Goal: Task Accomplishment & Management: Manage account settings

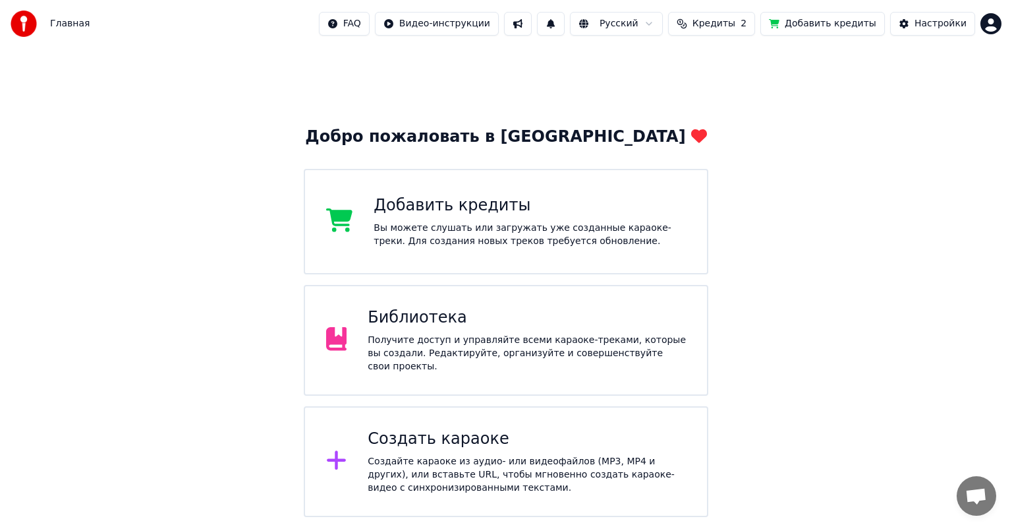
click at [413, 343] on div "Получите доступ и управляйте всеми караоке-треками, которые вы создали. Редакти…" at bounding box center [527, 354] width 318 height 40
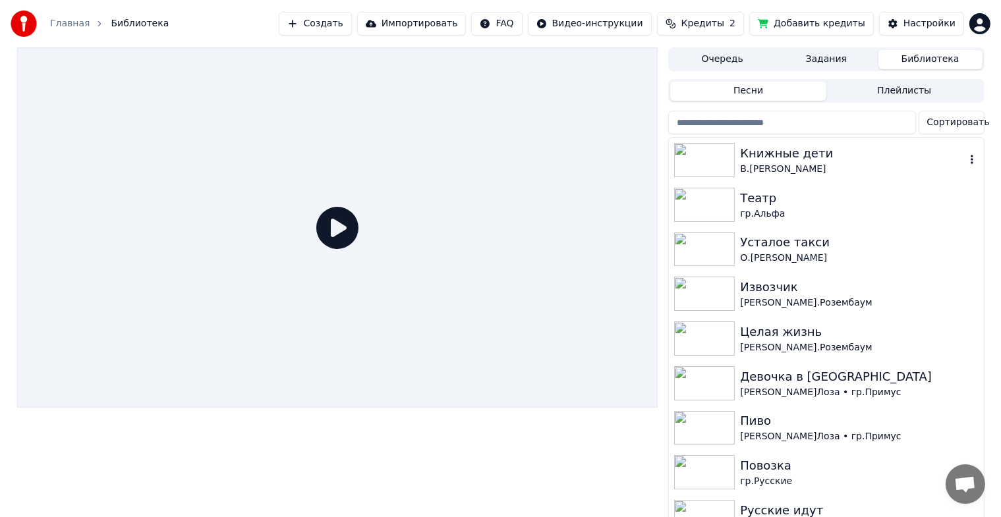
click at [712, 156] on img at bounding box center [704, 160] width 61 height 34
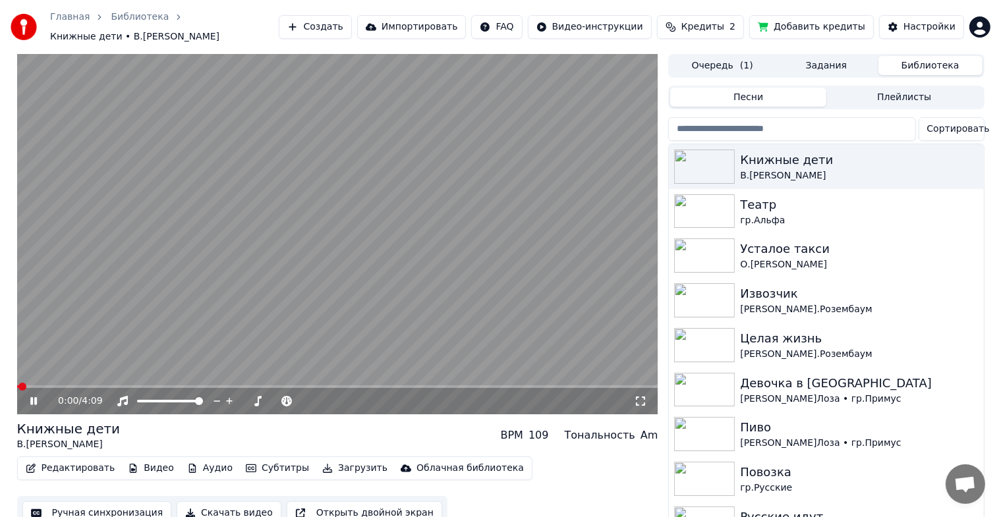
click at [34, 397] on icon at bounding box center [33, 401] width 7 height 8
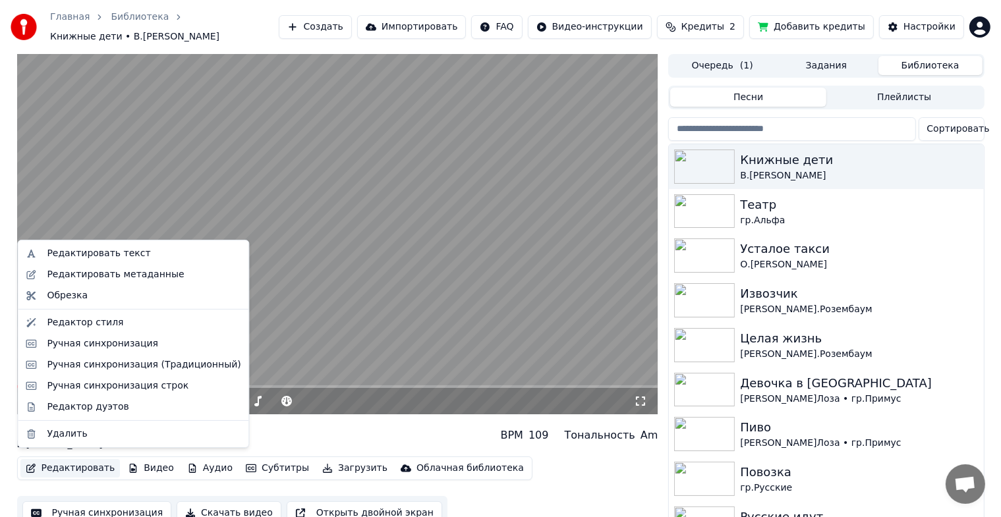
click at [63, 464] on button "Редактировать" at bounding box center [70, 468] width 100 height 18
click at [124, 251] on div "Редактировать текст" at bounding box center [98, 253] width 103 height 13
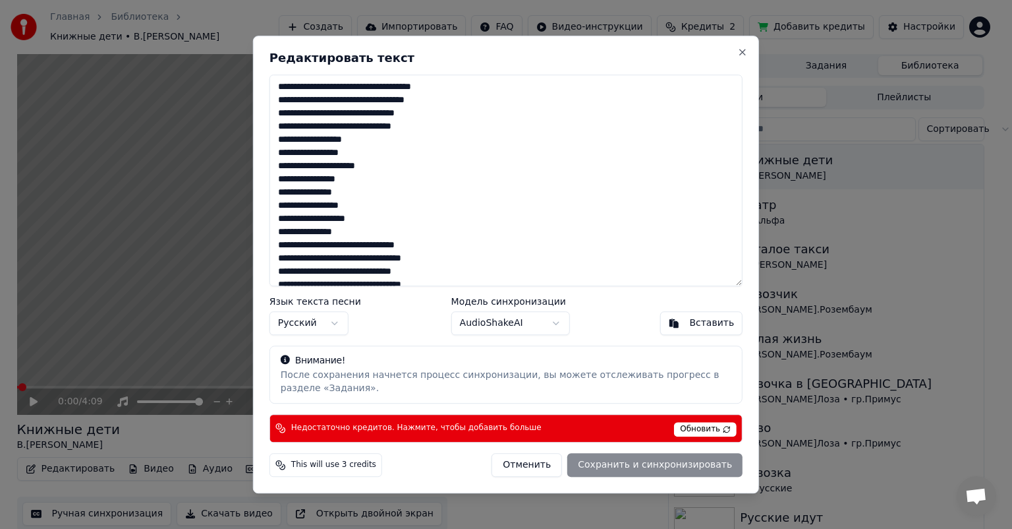
drag, startPoint x: 351, startPoint y: 153, endPoint x: 375, endPoint y: 148, distance: 24.3
click at [375, 148] on textarea at bounding box center [506, 180] width 473 height 212
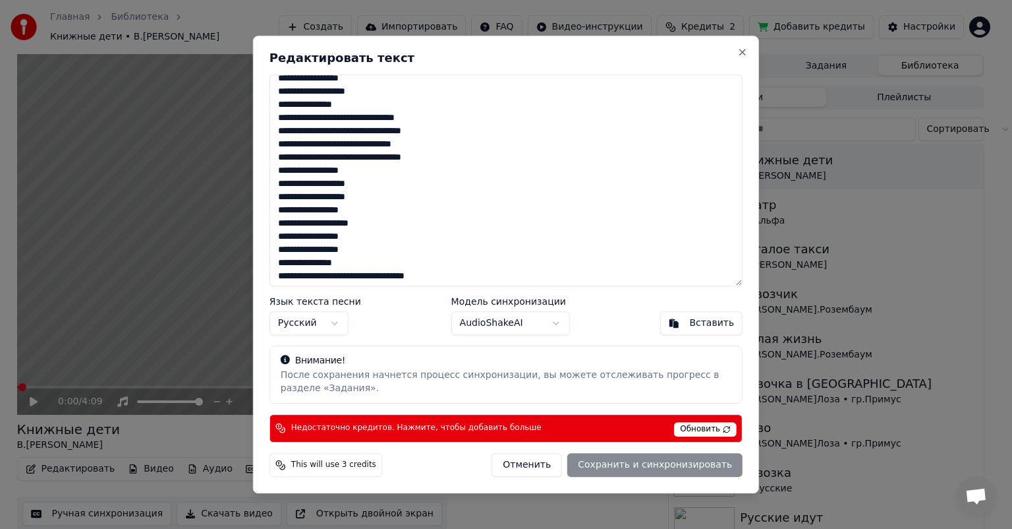
scroll to position [132, 0]
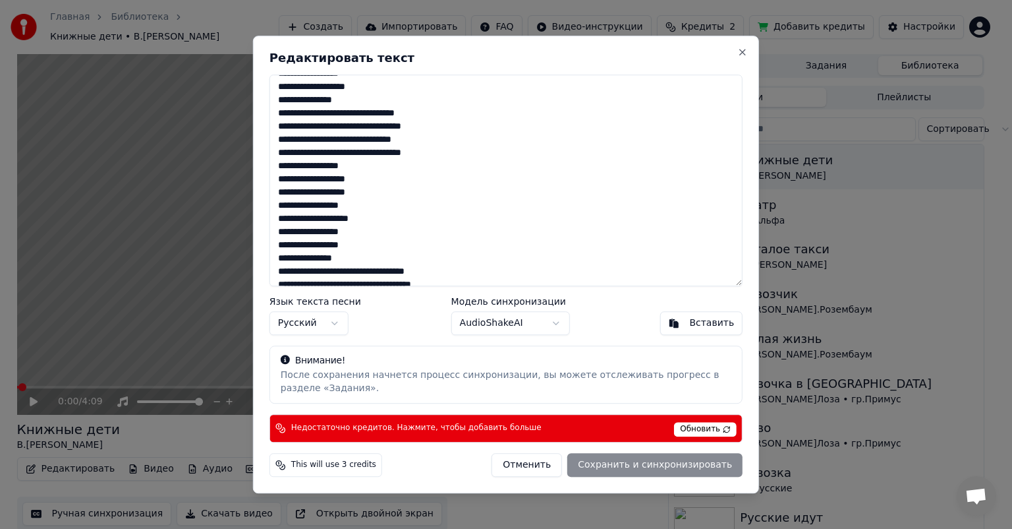
click at [374, 204] on textarea at bounding box center [506, 180] width 473 height 212
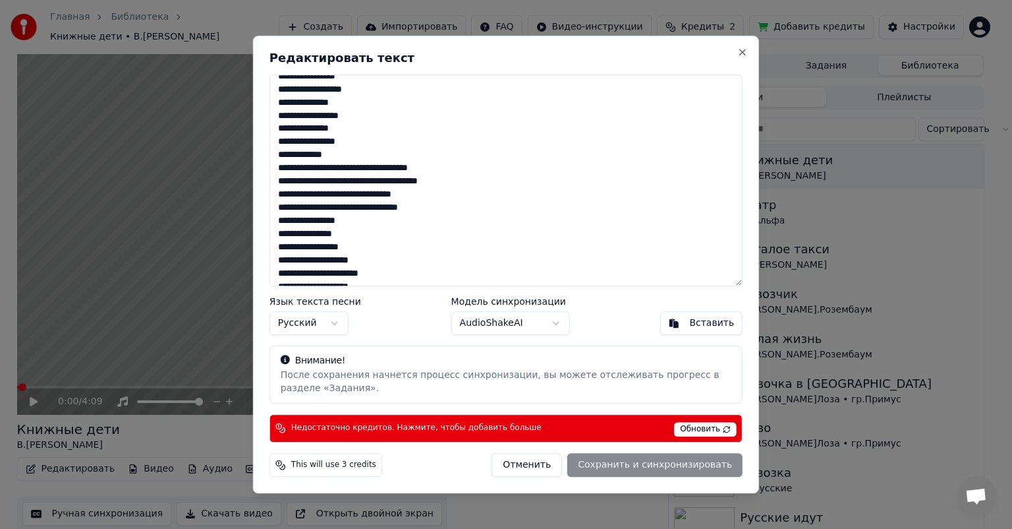
scroll to position [395, 0]
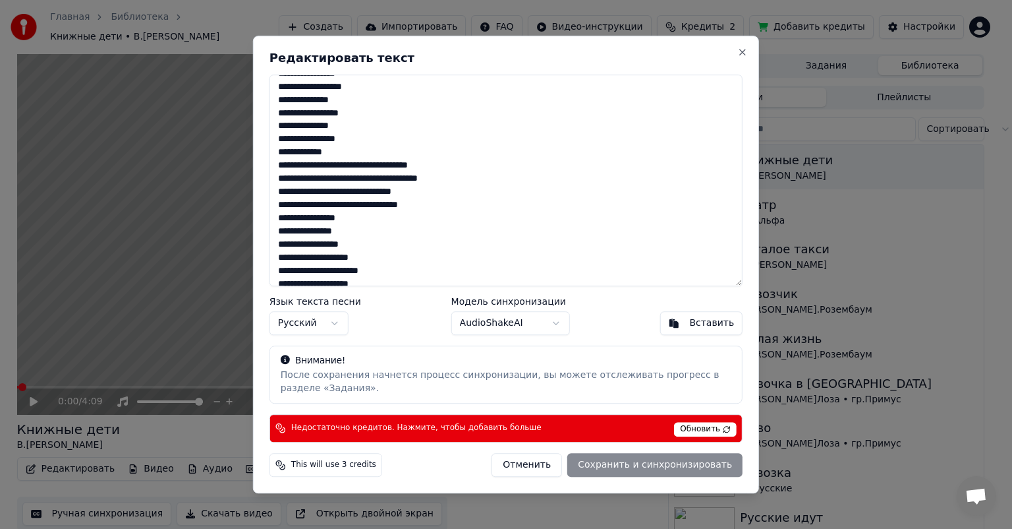
click at [363, 243] on textarea at bounding box center [506, 180] width 473 height 212
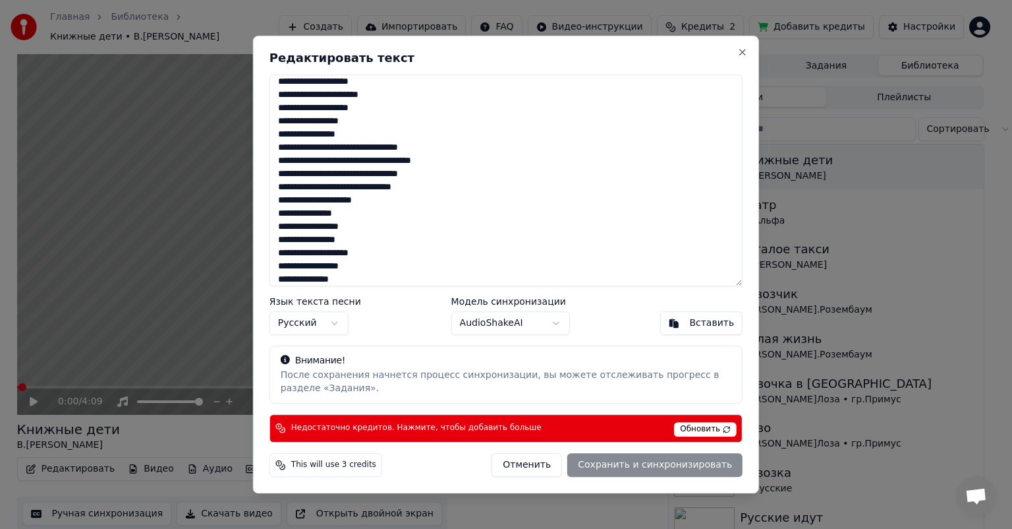
scroll to position [593, 0]
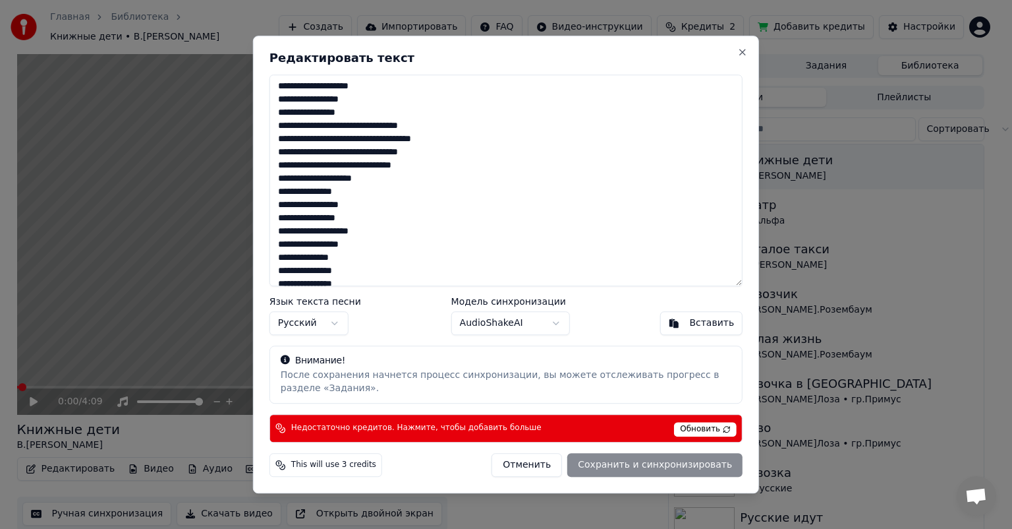
click at [432, 169] on textarea at bounding box center [506, 180] width 473 height 212
click at [381, 167] on textarea at bounding box center [506, 180] width 473 height 212
click at [368, 204] on textarea at bounding box center [506, 180] width 473 height 212
click at [337, 233] on textarea at bounding box center [506, 180] width 473 height 212
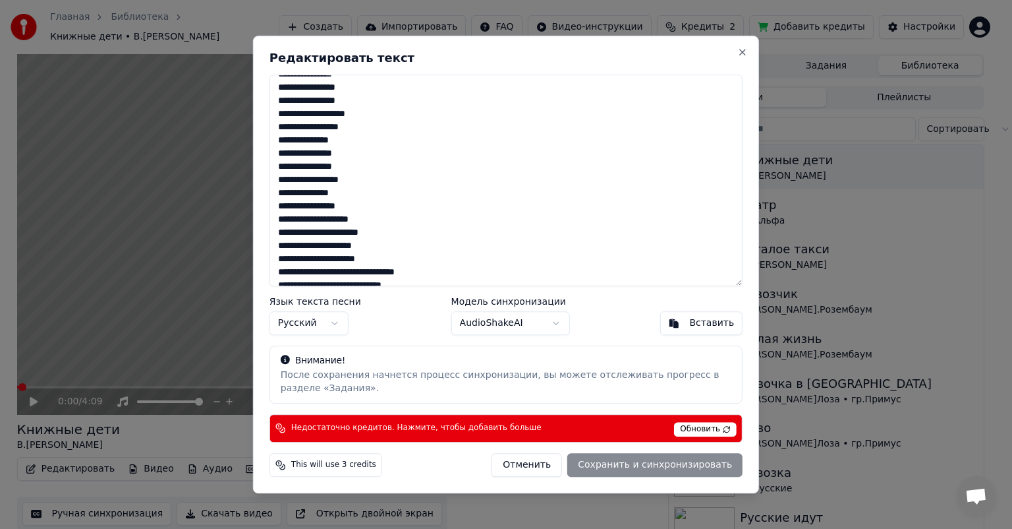
scroll to position [725, 0]
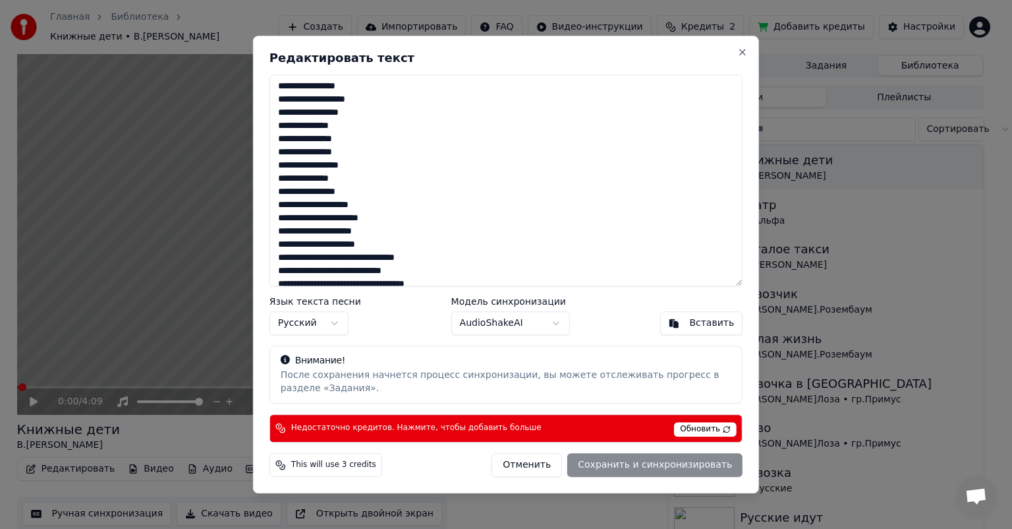
click at [392, 218] on textarea at bounding box center [506, 180] width 473 height 212
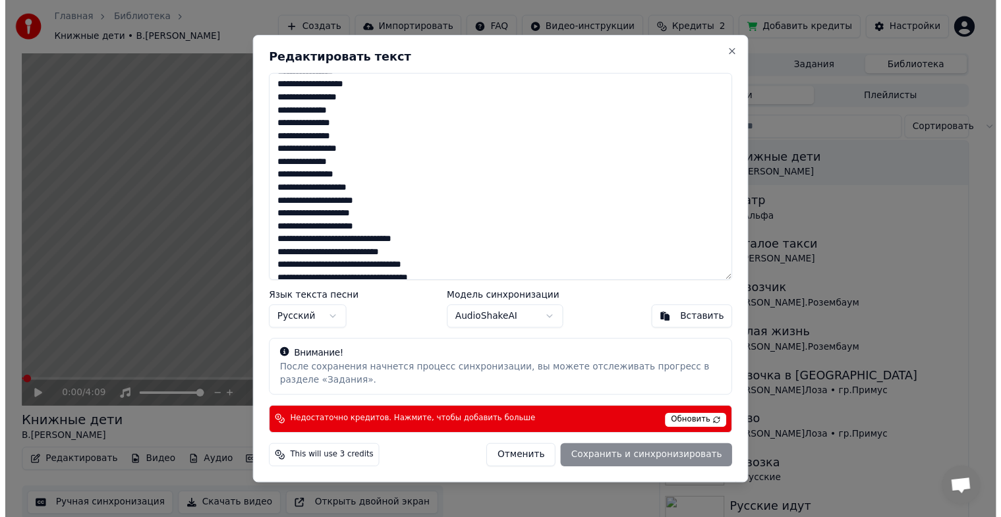
scroll to position [749, 0]
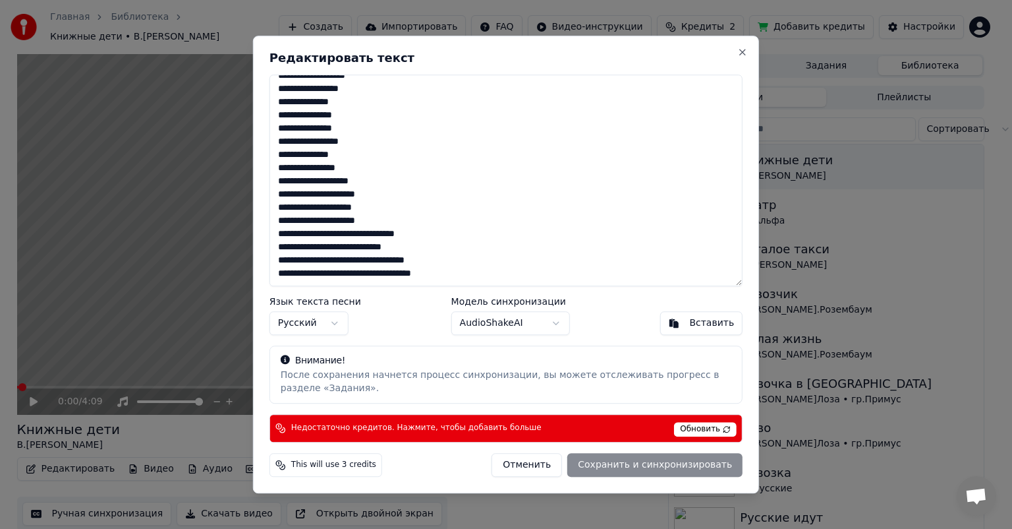
click at [463, 260] on textarea at bounding box center [506, 180] width 473 height 212
click at [692, 424] on span "Обновить" at bounding box center [705, 429] width 63 height 15
click at [746, 54] on button "Close" at bounding box center [743, 52] width 11 height 11
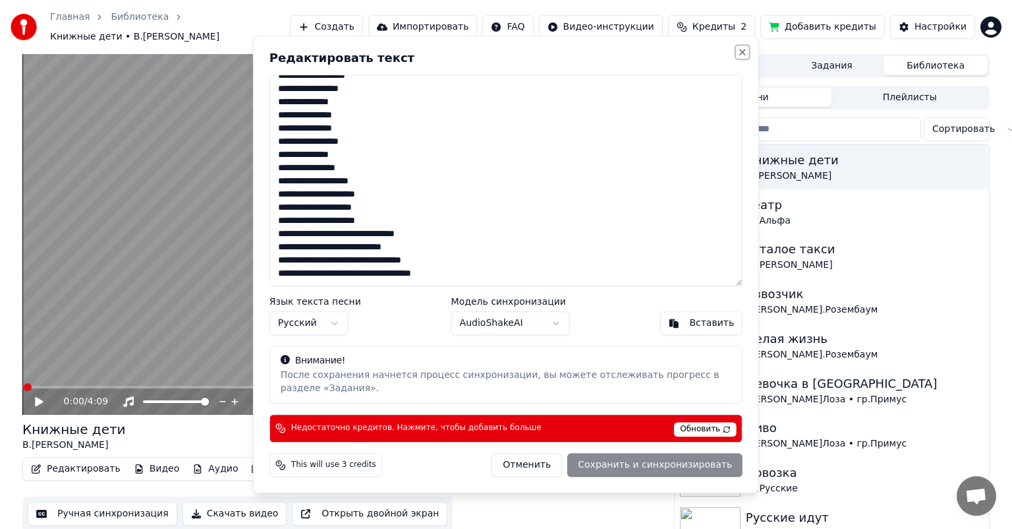
type textarea "**********"
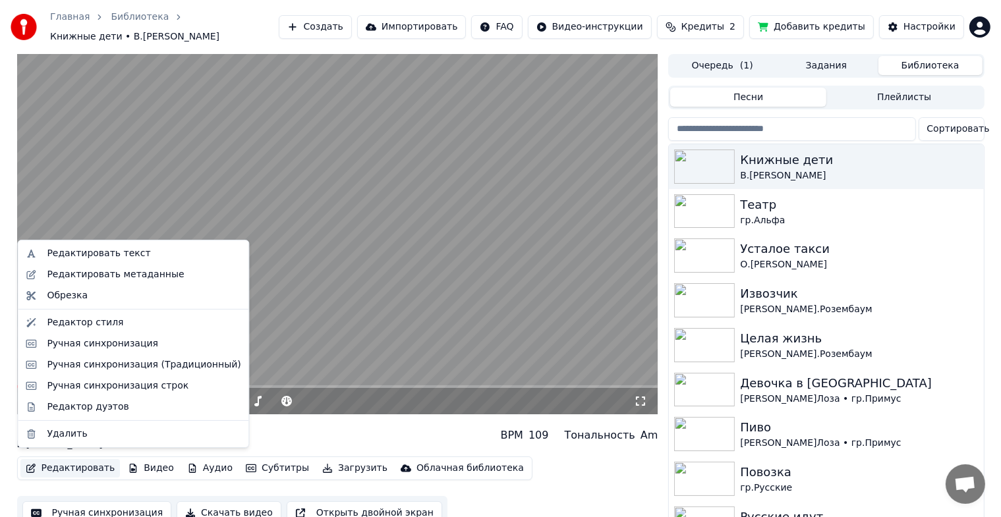
click at [85, 469] on button "Редактировать" at bounding box center [70, 468] width 100 height 18
click at [77, 280] on div "Редактировать метаданные" at bounding box center [115, 274] width 137 height 13
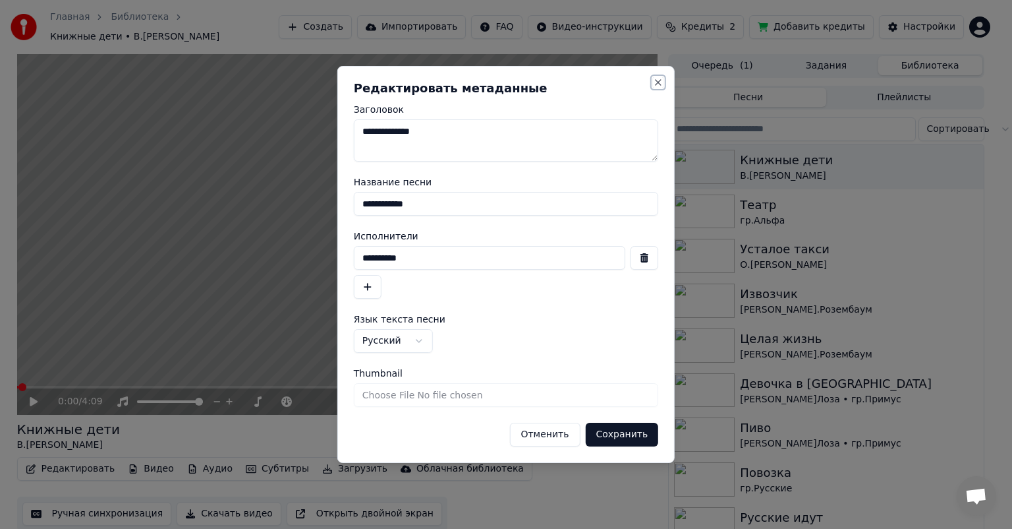
click at [657, 82] on button "Close" at bounding box center [658, 82] width 11 height 11
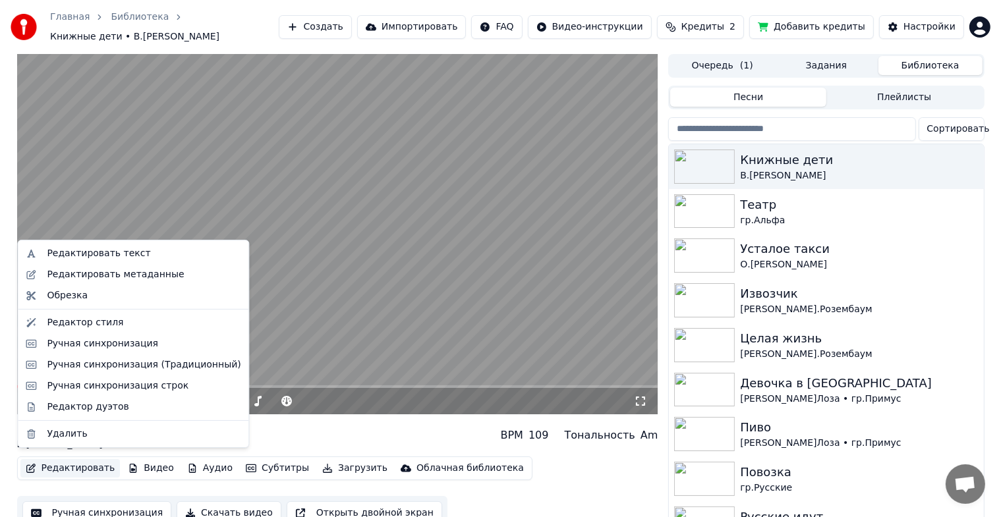
click at [80, 462] on button "Редактировать" at bounding box center [70, 468] width 100 height 18
click at [94, 254] on div "Редактировать текст" at bounding box center [98, 253] width 103 height 13
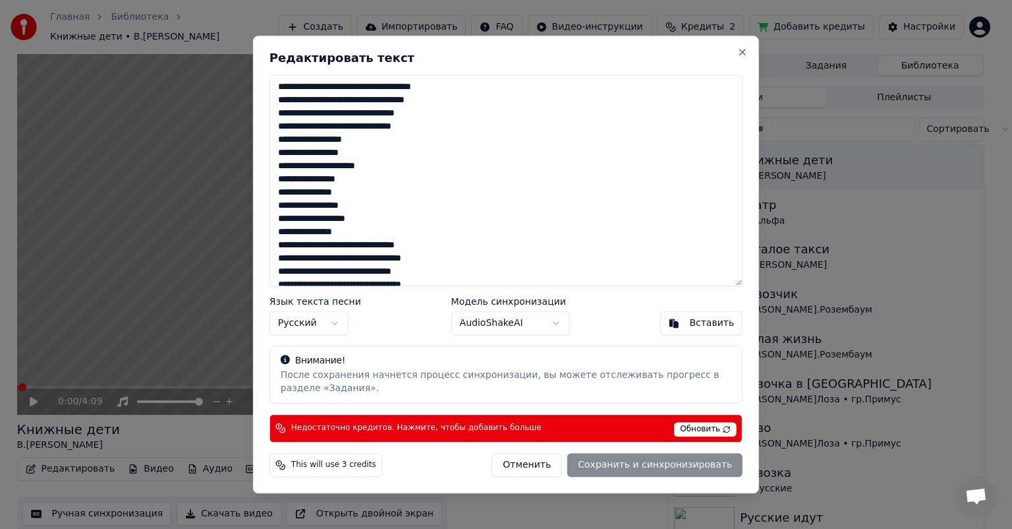
click at [686, 425] on span "Обновить" at bounding box center [705, 429] width 63 height 15
click at [744, 59] on div "Редактировать текст Язык текста песни Русский Модель синхронизации AudioShakeAI…" at bounding box center [506, 264] width 506 height 457
click at [742, 53] on button "Close" at bounding box center [743, 52] width 11 height 11
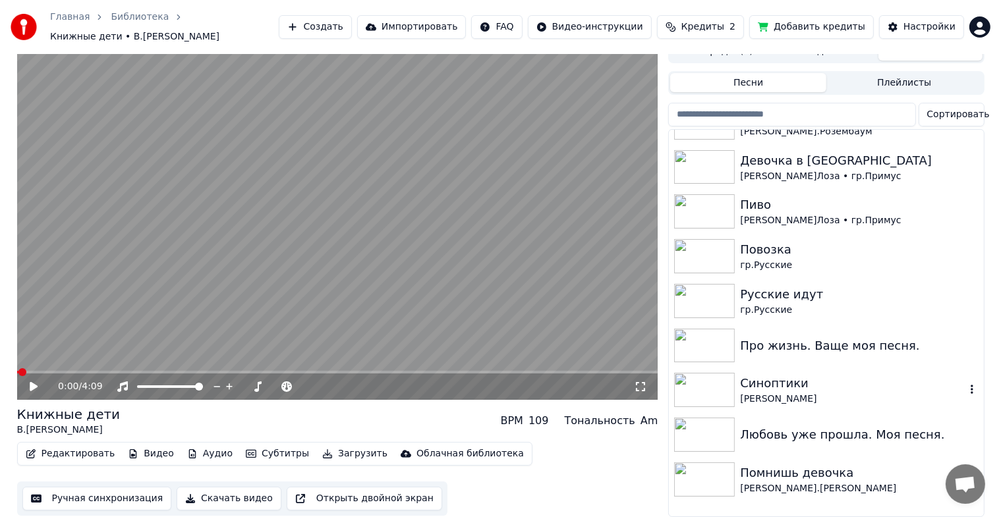
scroll to position [330, 0]
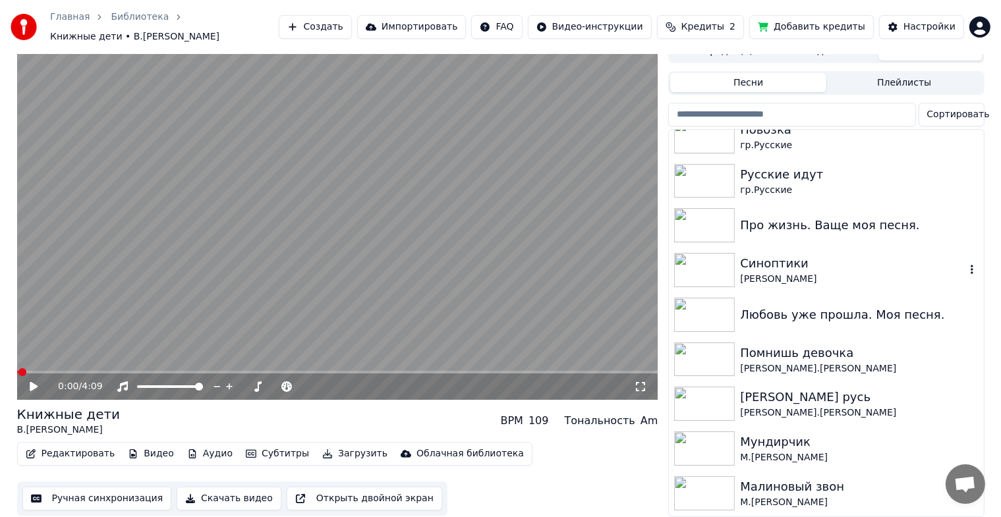
click at [712, 272] on img at bounding box center [704, 270] width 61 height 34
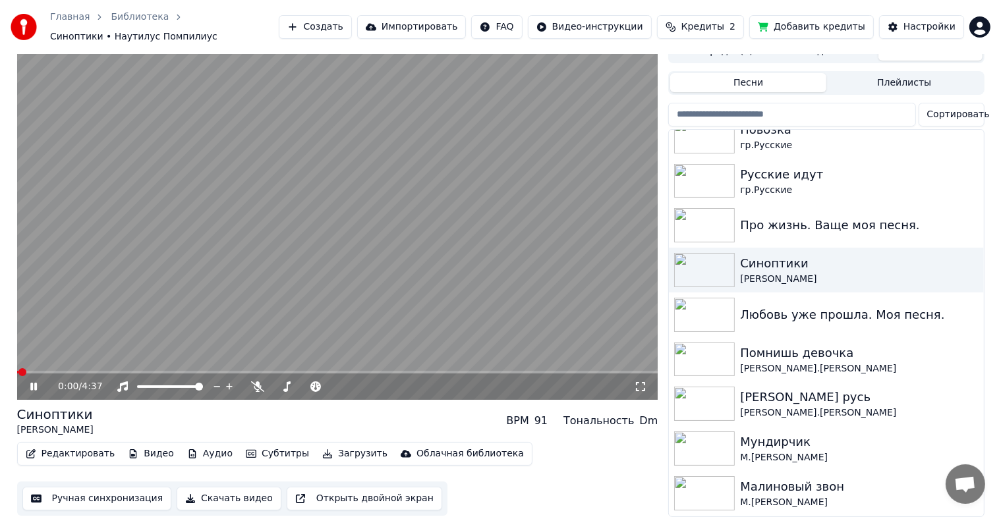
click at [37, 380] on div "0:00 / 4:37" at bounding box center [337, 386] width 631 height 13
click at [699, 357] on img at bounding box center [704, 360] width 61 height 34
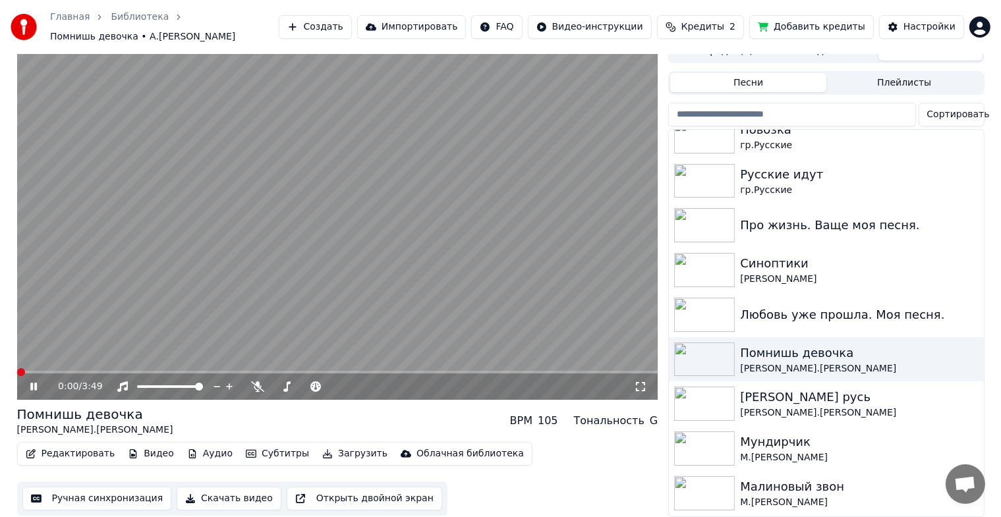
click at [29, 384] on icon at bounding box center [43, 387] width 31 height 11
click at [86, 445] on button "Редактировать" at bounding box center [70, 454] width 100 height 18
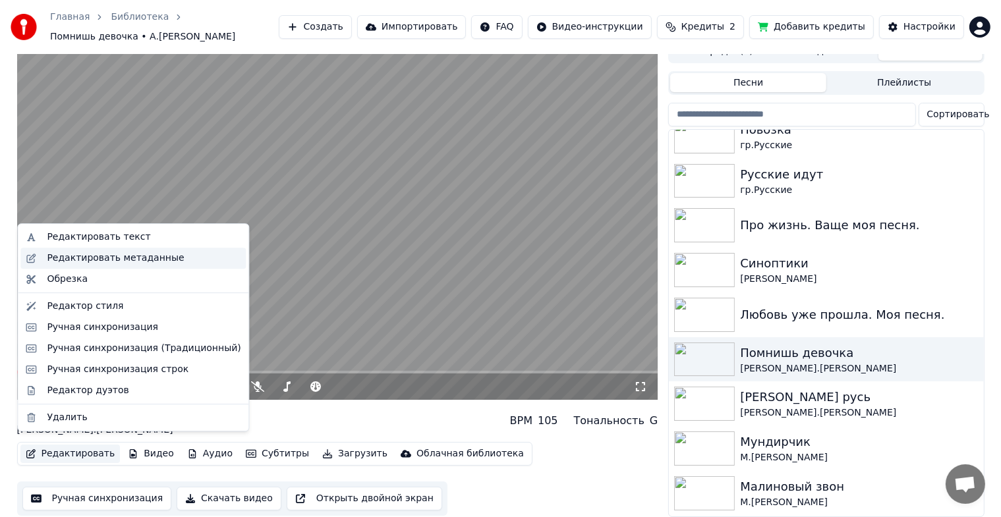
click at [94, 258] on div "Редактировать метаданные" at bounding box center [115, 258] width 137 height 13
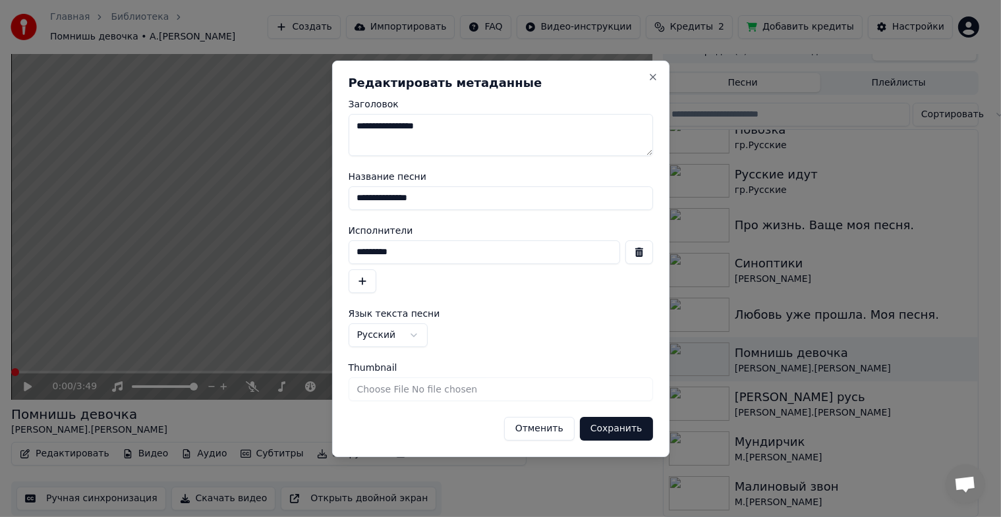
scroll to position [5, 0]
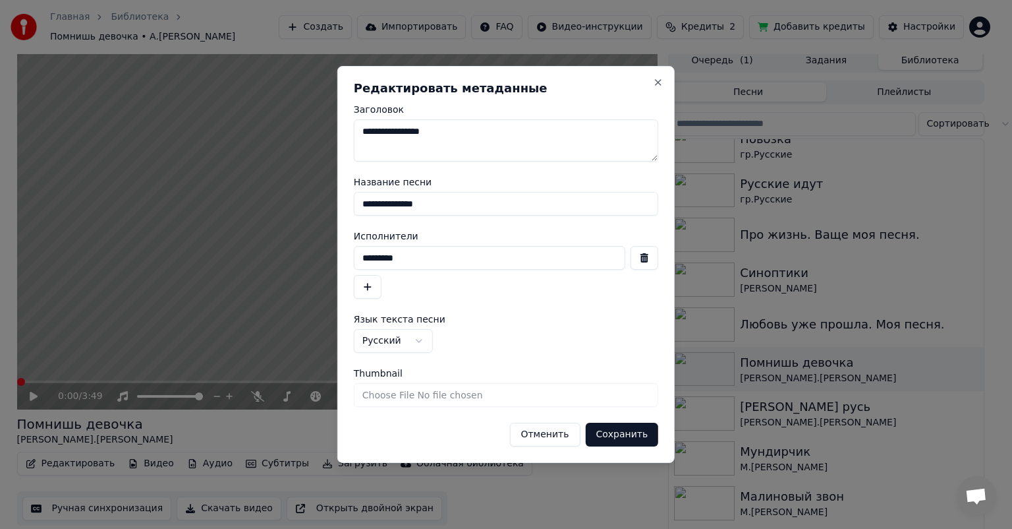
click at [418, 394] on input "Thumbnail" at bounding box center [506, 395] width 305 height 24
type input "**********"
click at [627, 434] on button "Сохранить" at bounding box center [621, 435] width 73 height 24
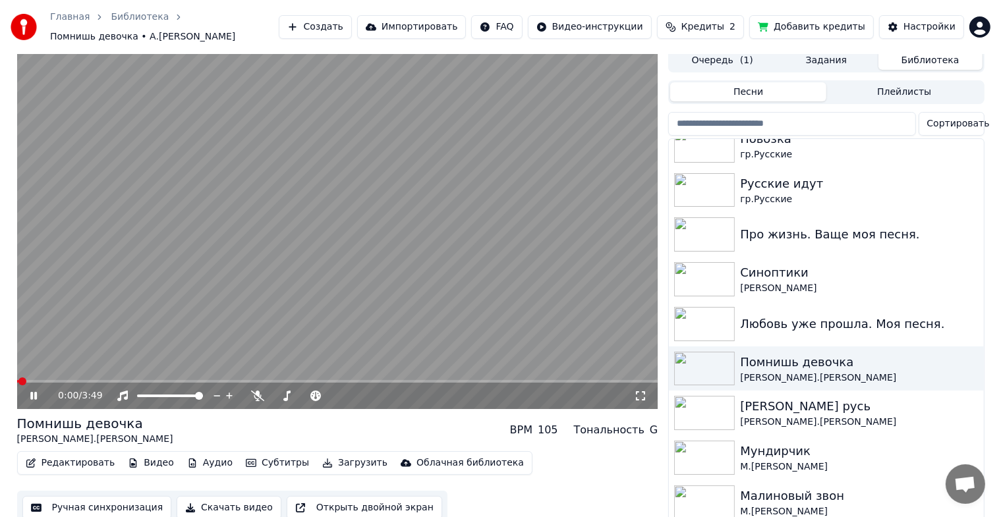
click at [34, 392] on icon at bounding box center [33, 396] width 7 height 8
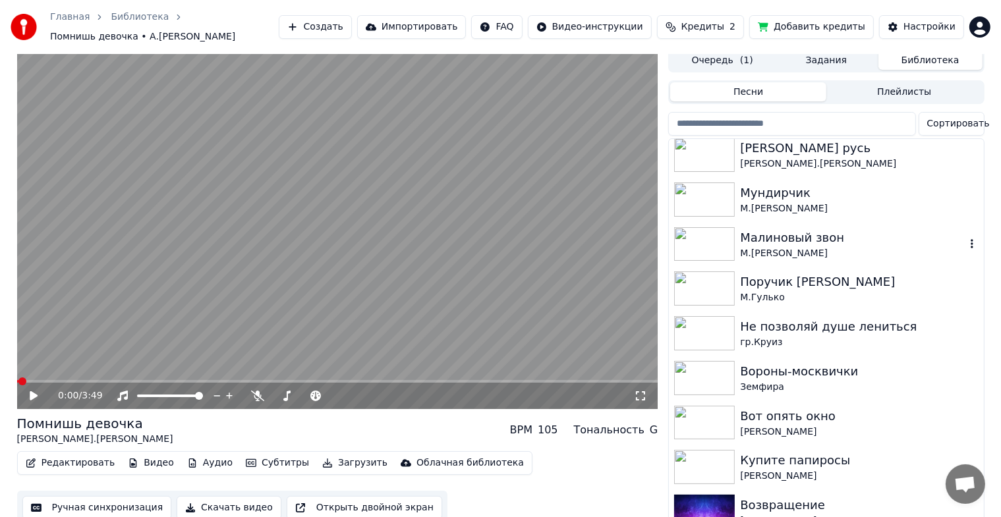
scroll to position [593, 0]
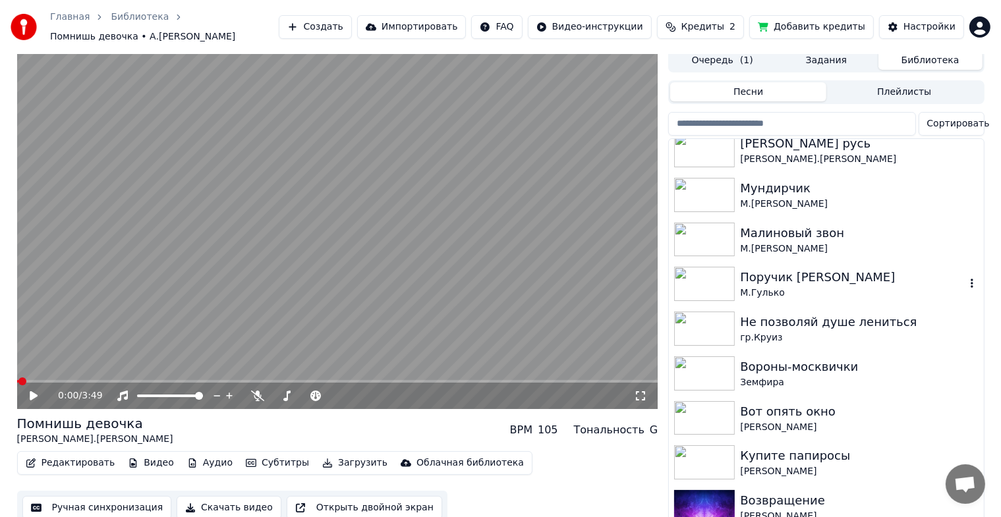
click at [707, 288] on img at bounding box center [704, 284] width 61 height 34
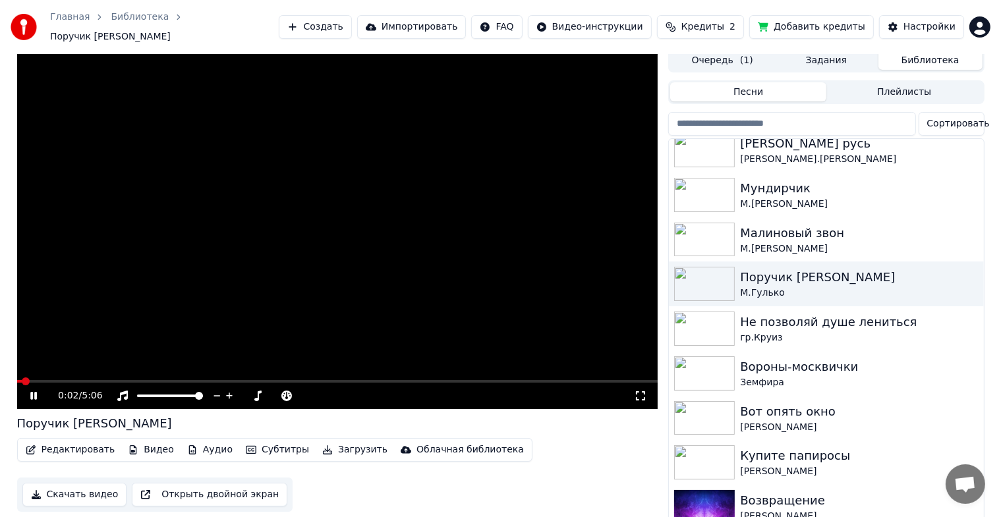
click at [71, 442] on button "Редактировать" at bounding box center [70, 450] width 100 height 18
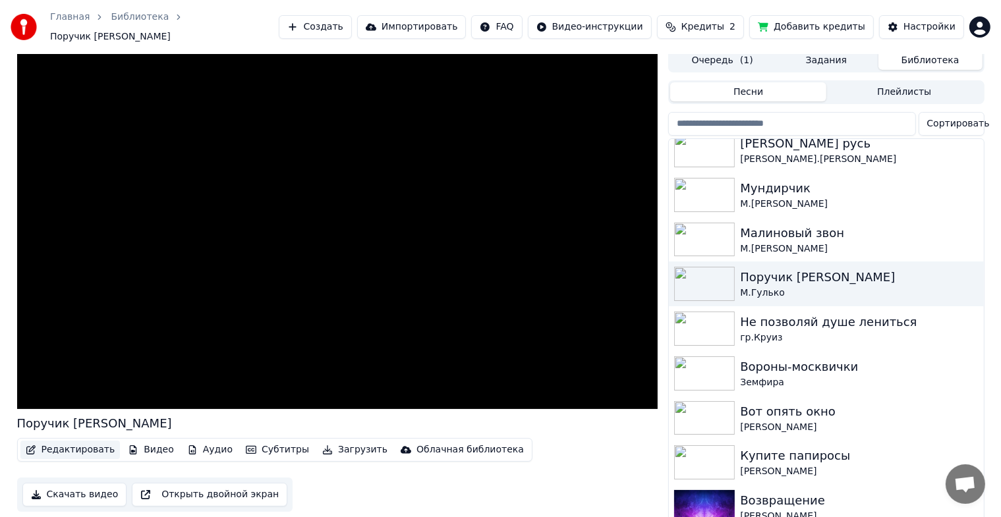
click at [71, 442] on button "Редактировать" at bounding box center [70, 450] width 100 height 18
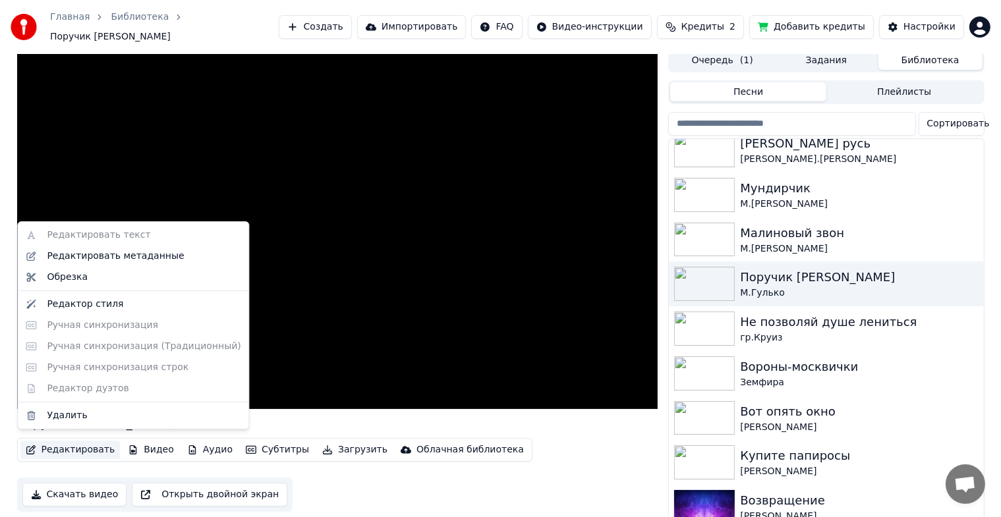
click at [73, 441] on button "Редактировать" at bounding box center [70, 450] width 100 height 18
click at [105, 251] on div "Редактировать метаданные" at bounding box center [115, 256] width 137 height 13
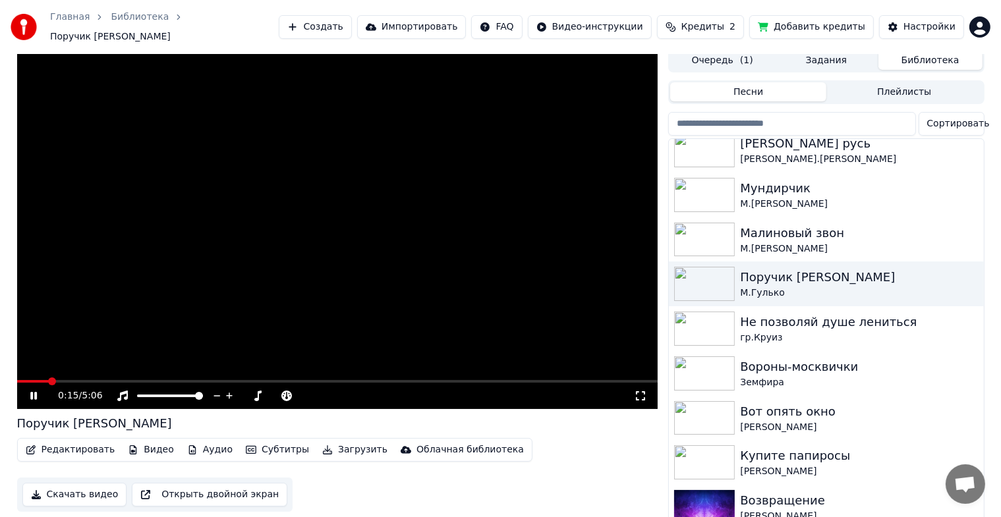
click at [32, 394] on icon at bounding box center [43, 396] width 31 height 11
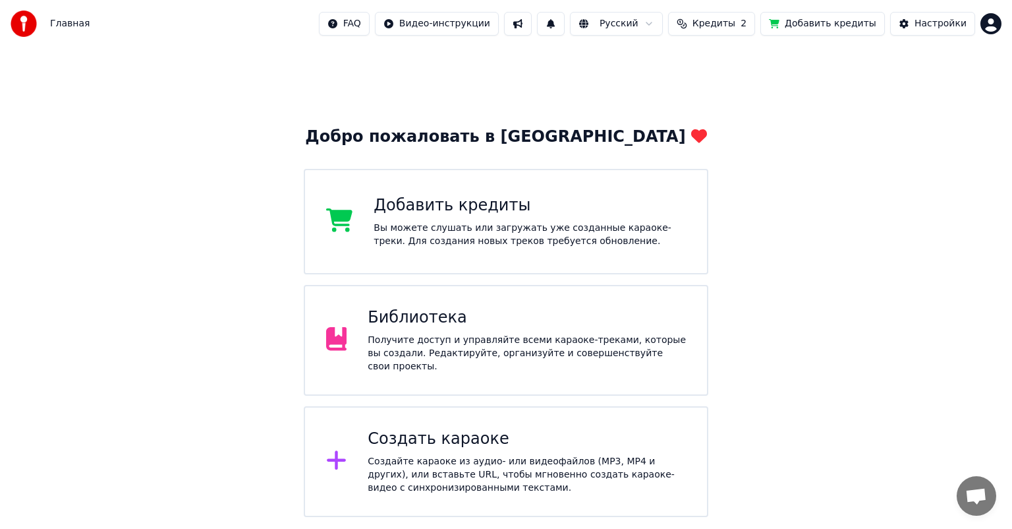
click at [441, 377] on div "Библиотека Получите доступ и управляйте всеми караоке-треками, которые вы созда…" at bounding box center [506, 340] width 405 height 111
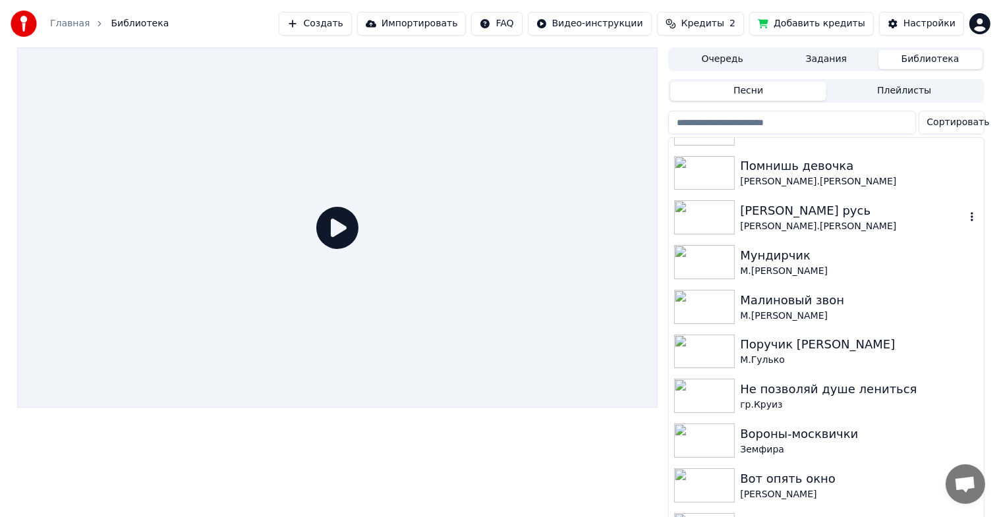
scroll to position [593, 0]
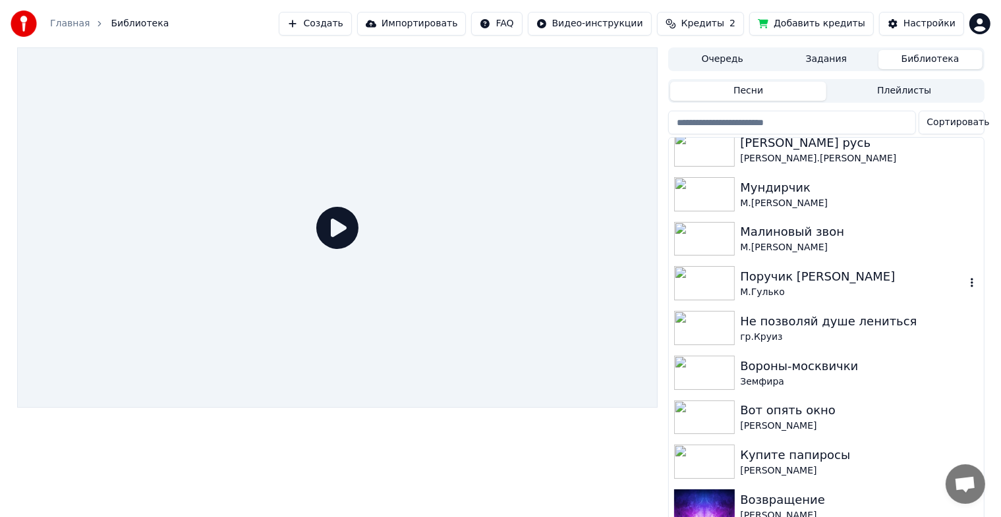
click at [827, 277] on div "Поручик [PERSON_NAME]" at bounding box center [852, 277] width 225 height 18
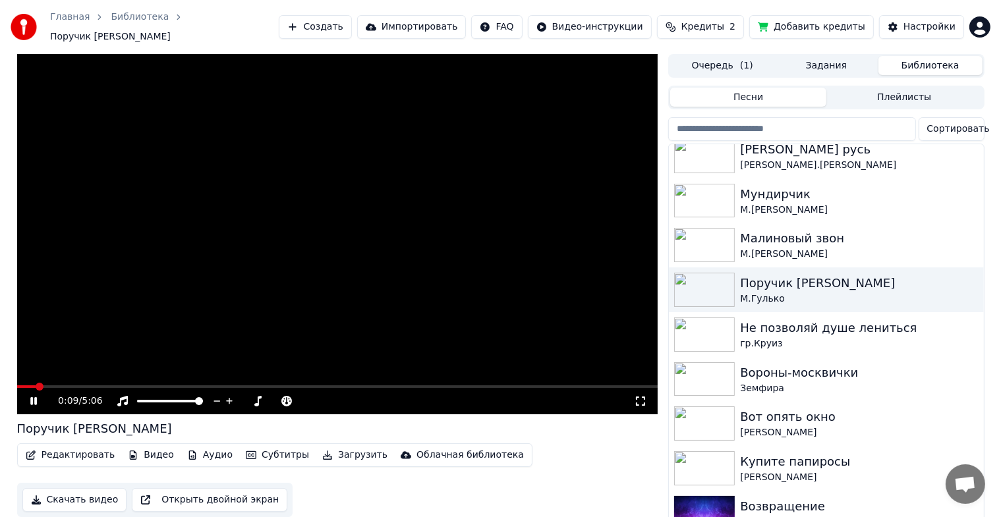
scroll to position [678, 0]
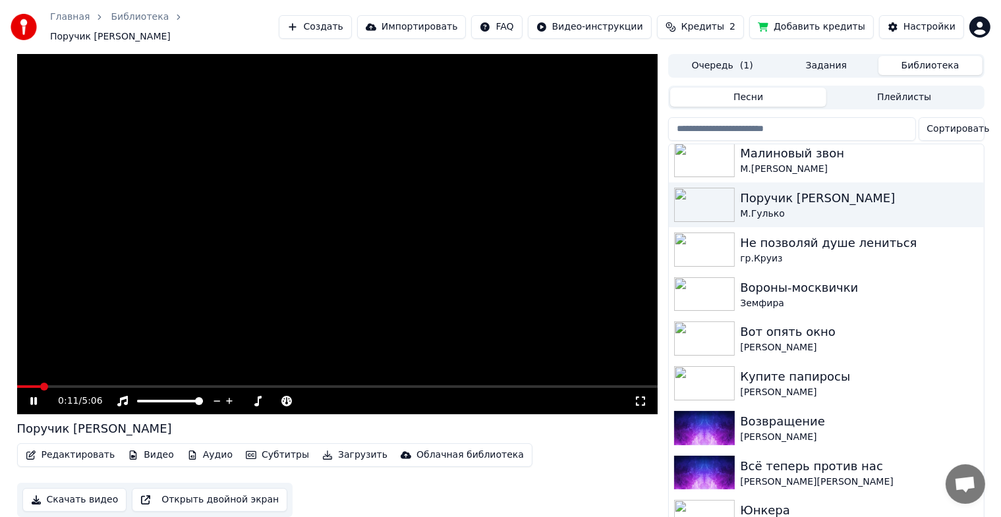
click at [30, 397] on icon at bounding box center [33, 401] width 7 height 8
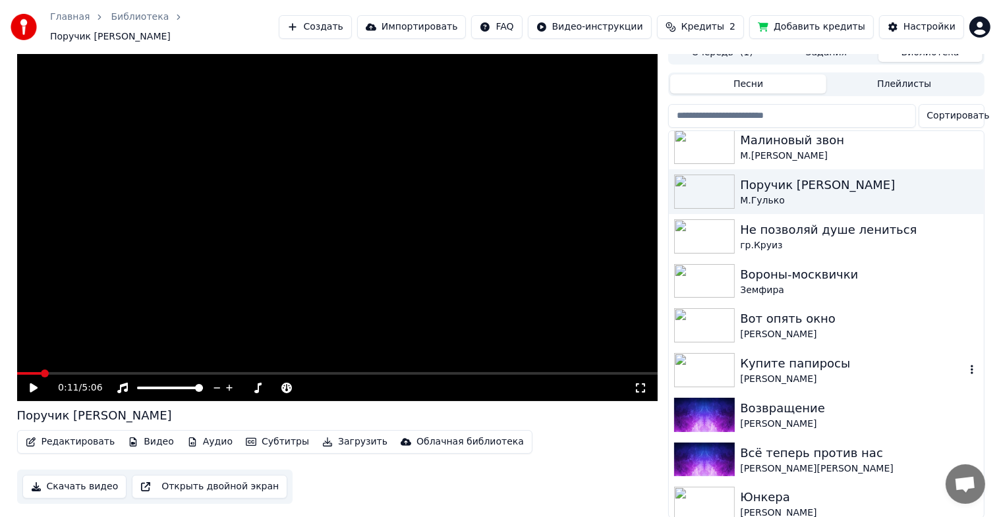
scroll to position [16, 0]
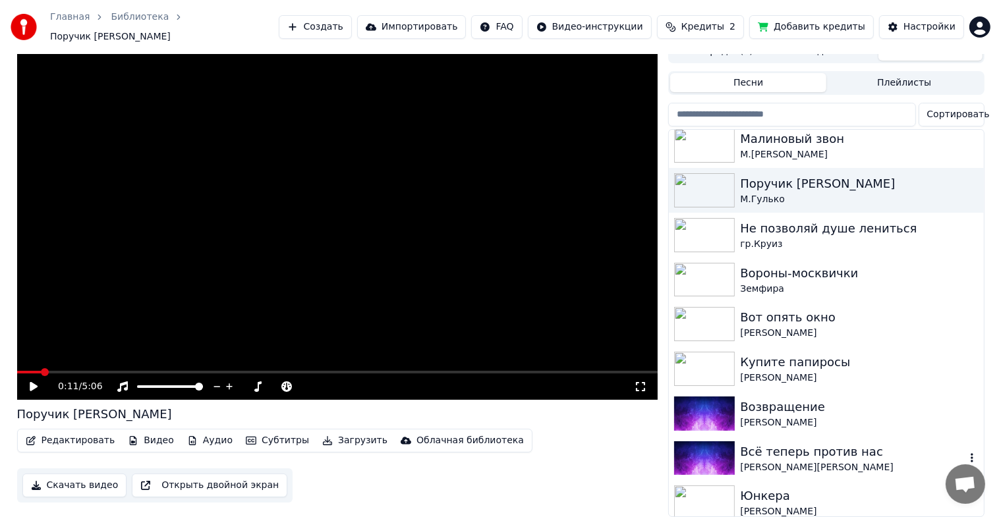
click at [704, 442] on img at bounding box center [704, 459] width 61 height 34
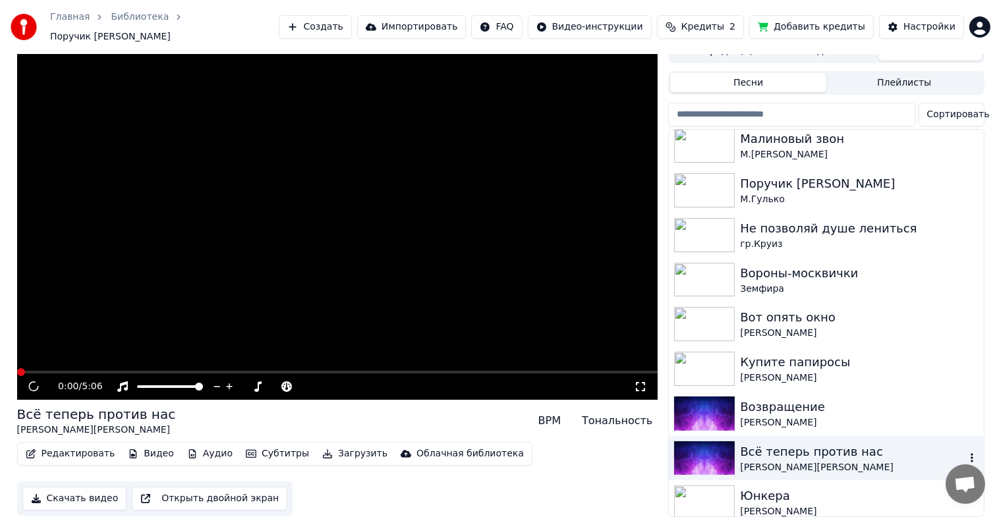
scroll to position [22, 0]
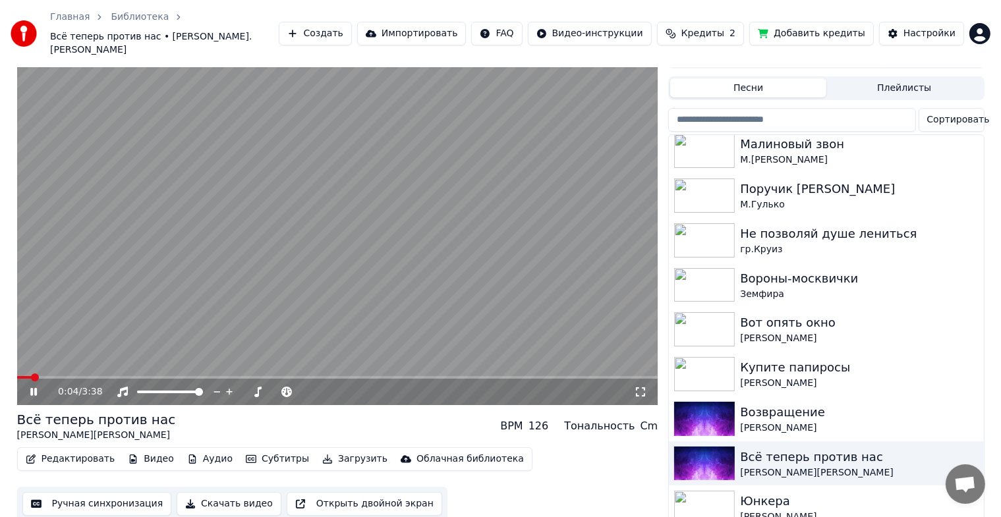
click at [33, 387] on icon at bounding box center [43, 392] width 31 height 11
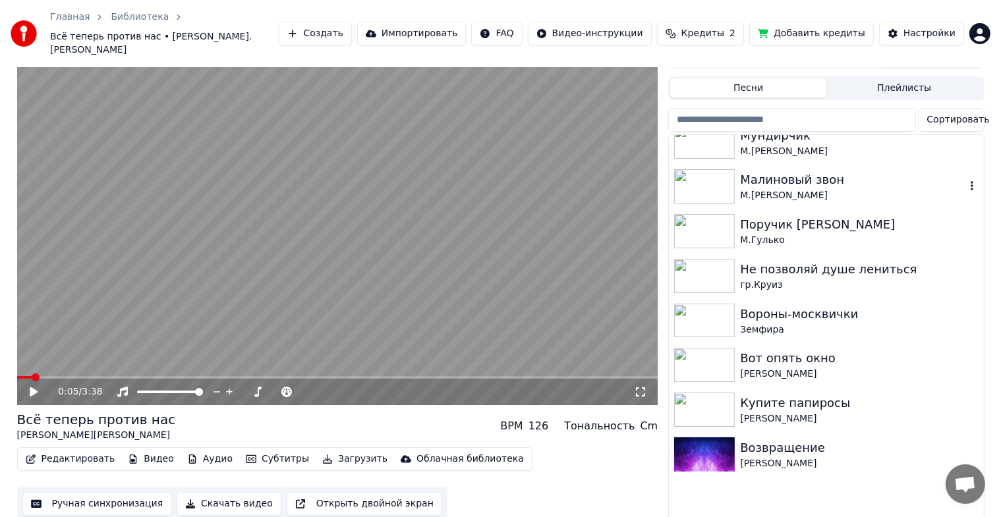
scroll to position [415, 0]
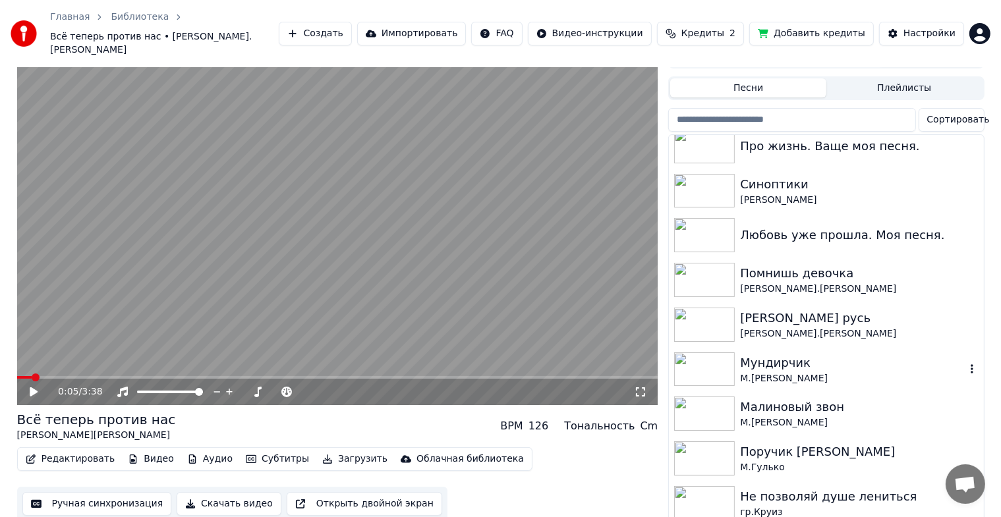
click at [717, 353] on img at bounding box center [704, 370] width 61 height 34
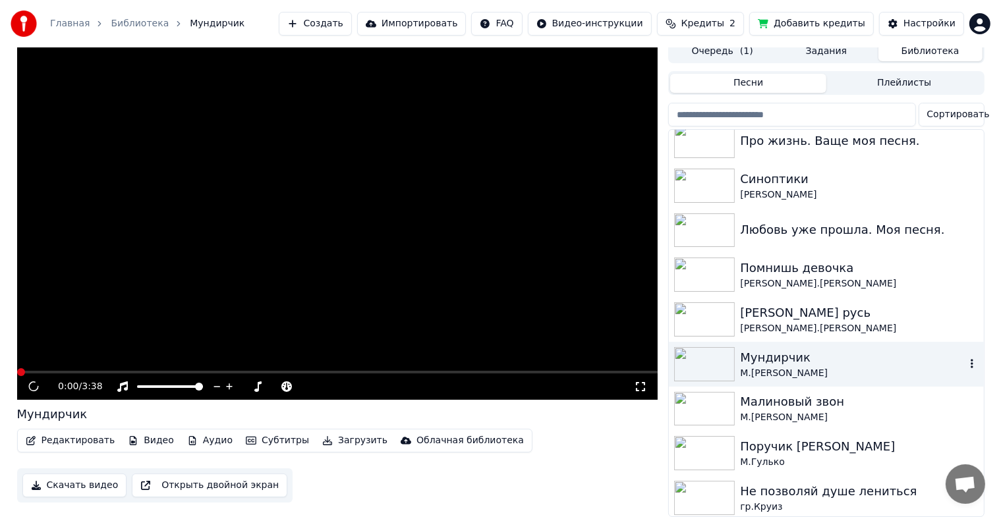
scroll to position [16, 0]
click at [96, 423] on body "Главная Библиотека Мундирчик Создать Импортировать FAQ Видео-инструкции Кредиты…" at bounding box center [500, 250] width 1001 height 517
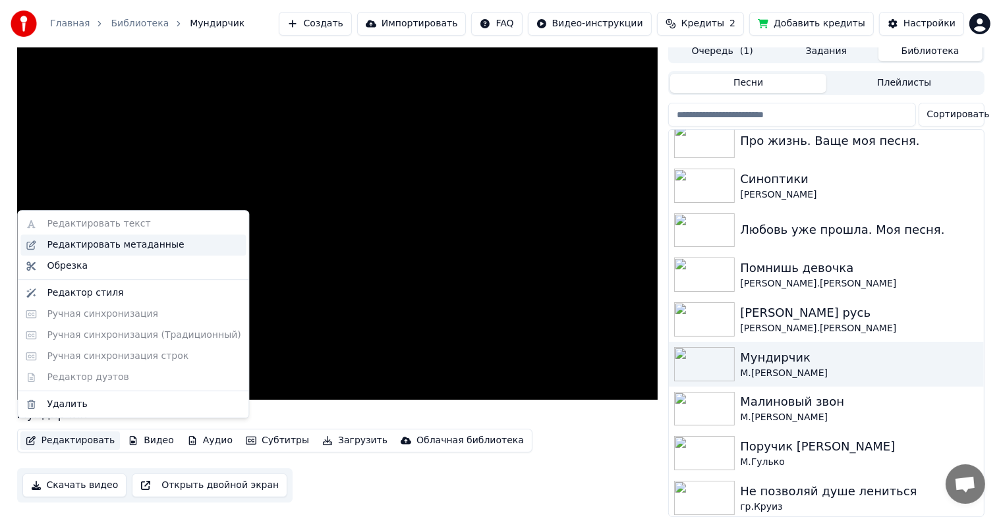
click at [92, 252] on div "Редактировать метаданные" at bounding box center [132, 245] width 225 height 21
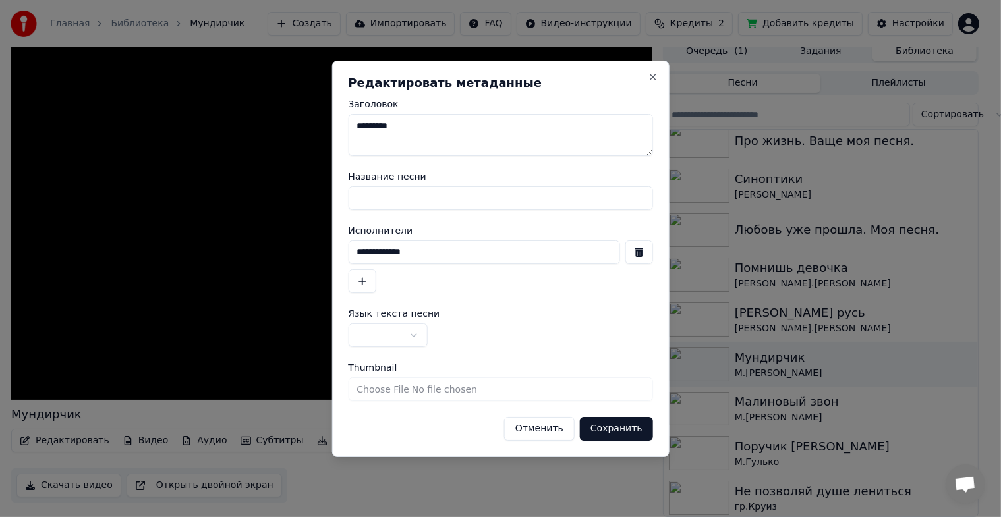
scroll to position [5, 0]
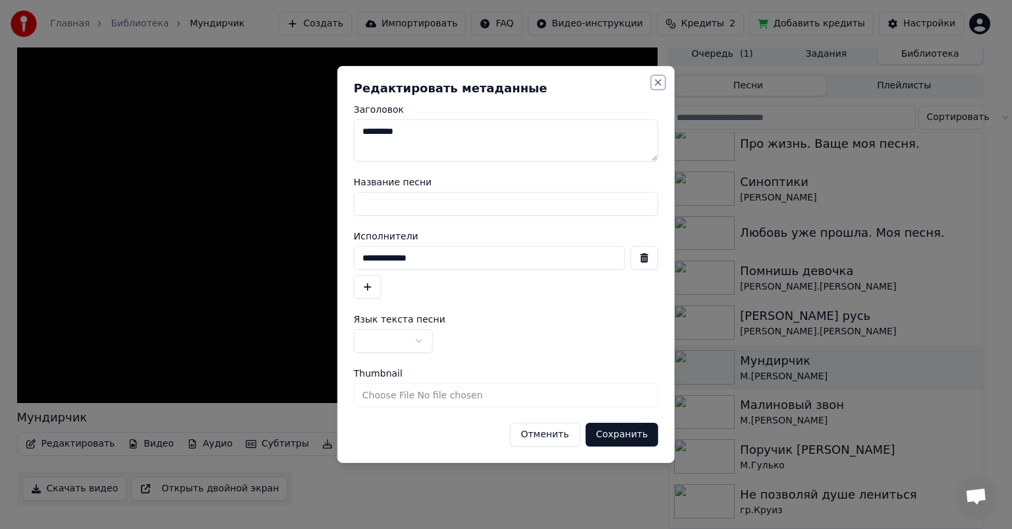
click at [662, 78] on button "Close" at bounding box center [658, 82] width 11 height 11
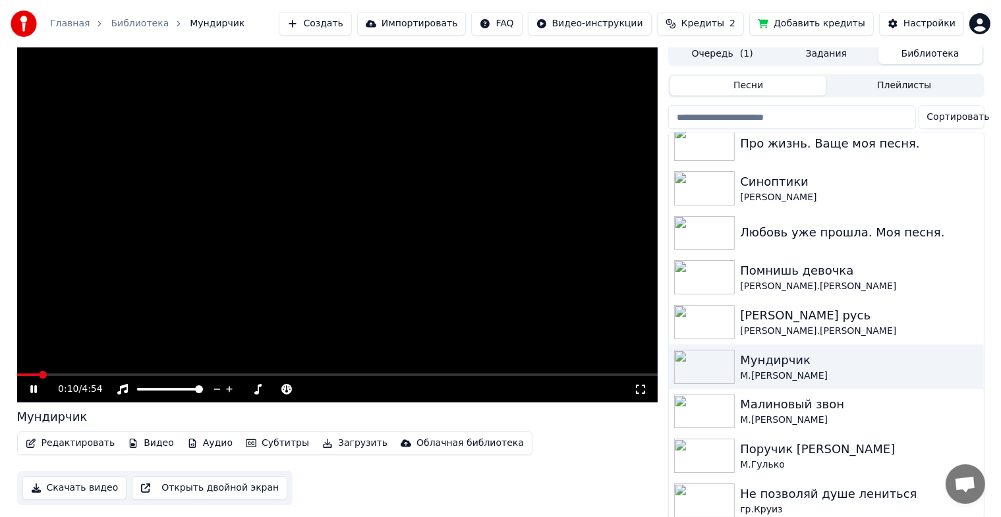
click at [74, 434] on div "Редактировать Видео Аудио Субтитры Загрузить Облачная библиотека" at bounding box center [274, 444] width 515 height 24
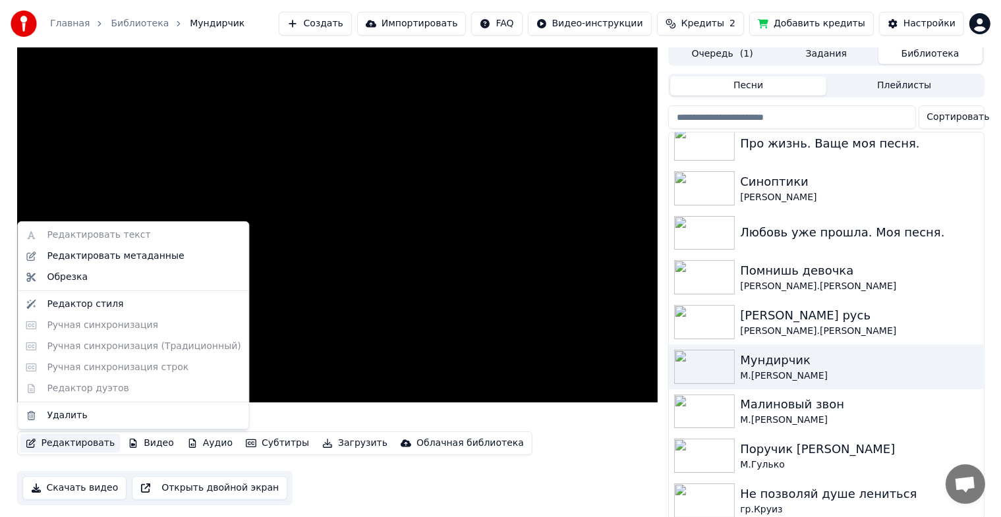
click at [68, 446] on button "Редактировать" at bounding box center [70, 443] width 100 height 18
click at [83, 303] on div "Редактор стиля" at bounding box center [85, 304] width 76 height 13
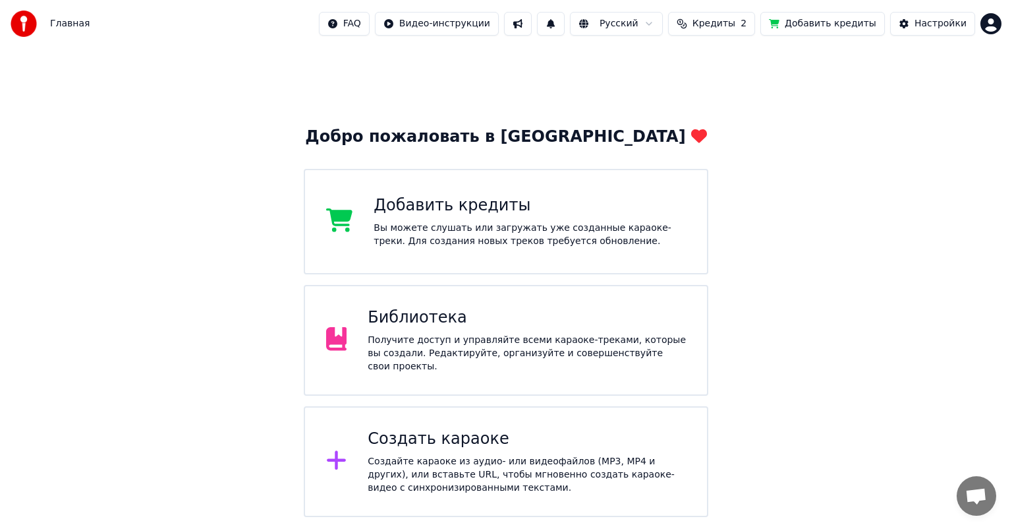
click at [426, 323] on div "Библиотека" at bounding box center [527, 317] width 318 height 21
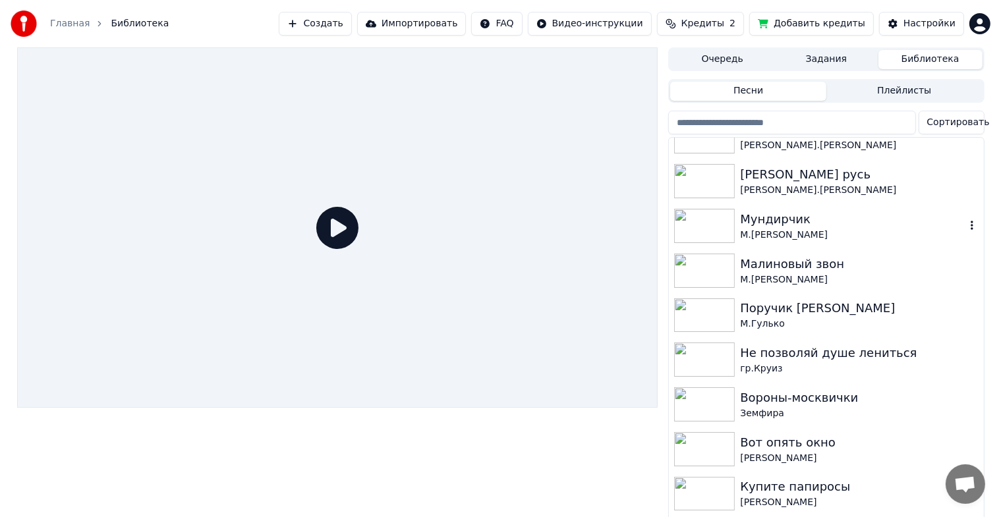
scroll to position [593, 0]
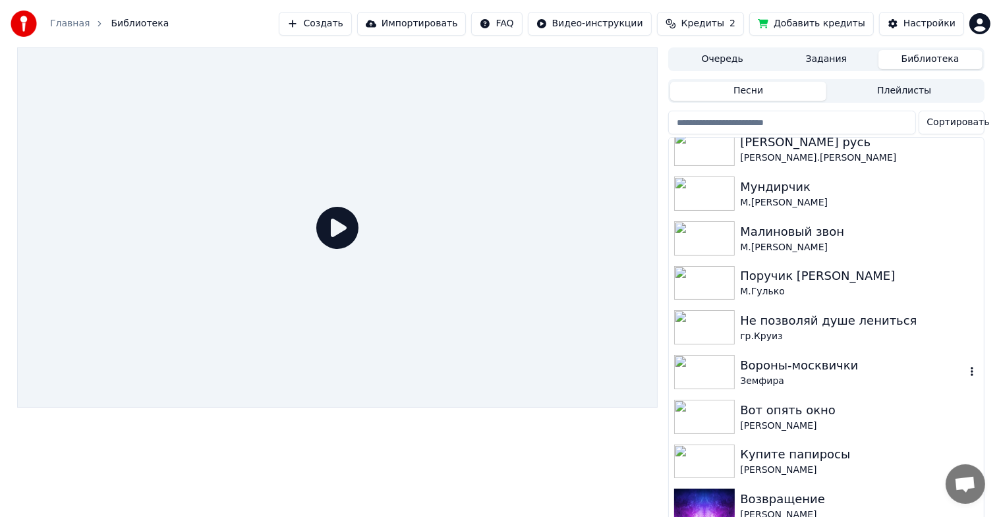
click at [722, 366] on img at bounding box center [704, 372] width 61 height 34
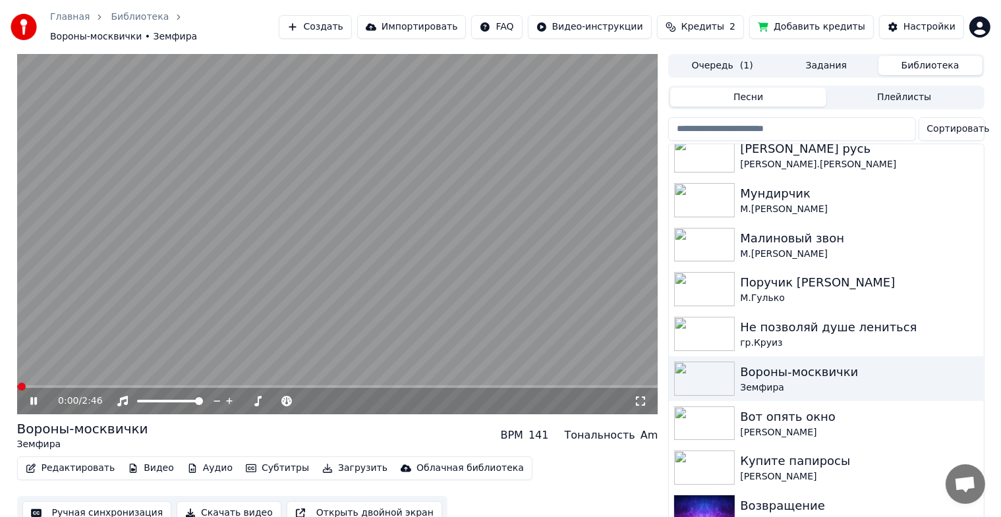
click at [29, 396] on icon at bounding box center [43, 401] width 31 height 11
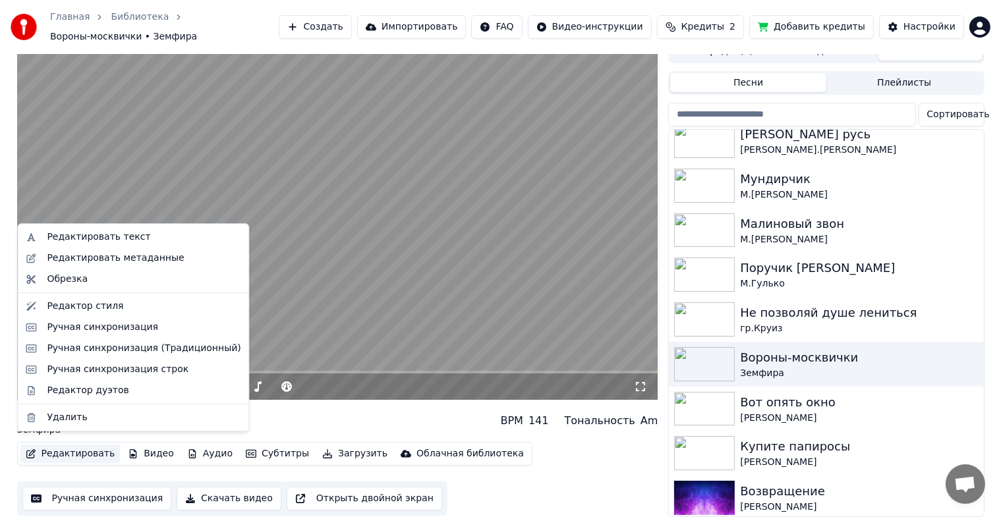
click at [91, 448] on button "Редактировать" at bounding box center [70, 454] width 100 height 18
click at [81, 308] on div "Редактор стиля" at bounding box center [85, 306] width 76 height 13
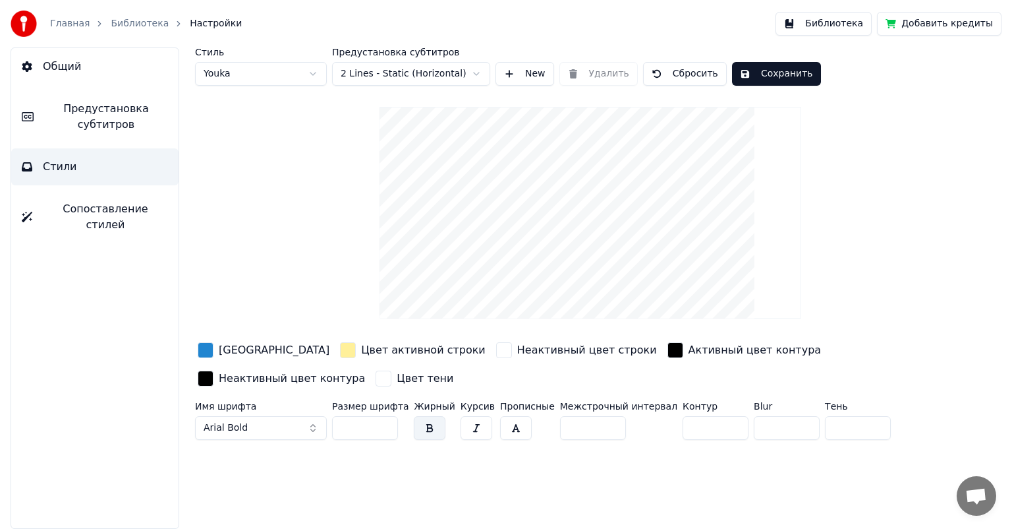
click at [136, 67] on button "Общий" at bounding box center [94, 66] width 167 height 37
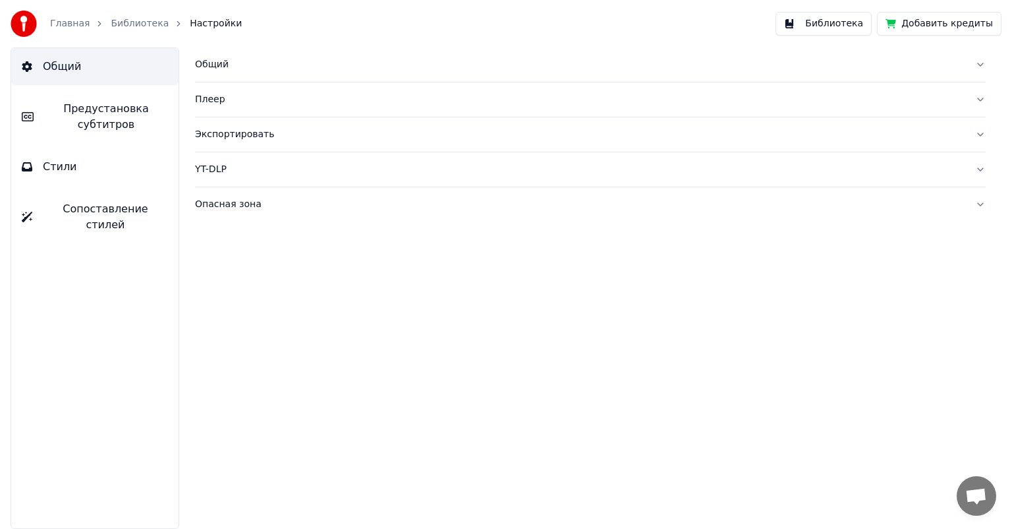
click at [60, 26] on link "Главная" at bounding box center [70, 23] width 40 height 13
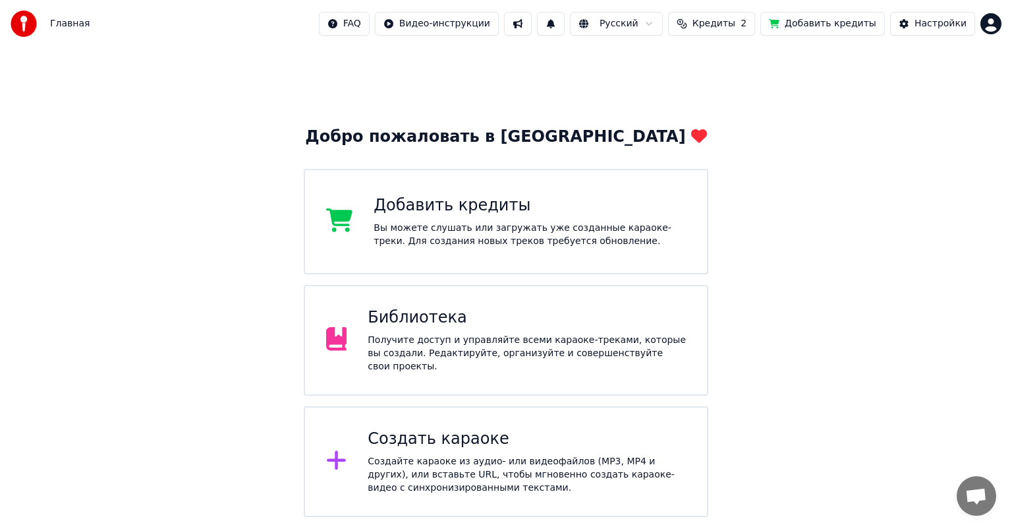
click at [523, 305] on div "Библиотека Получите доступ и управляйте всеми караоке-треками, которые вы созда…" at bounding box center [506, 340] width 405 height 111
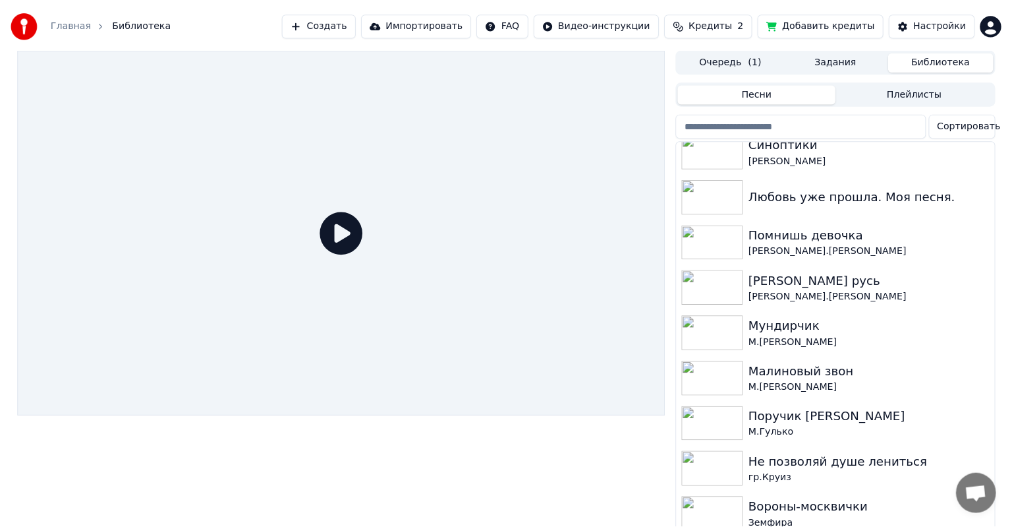
scroll to position [659, 0]
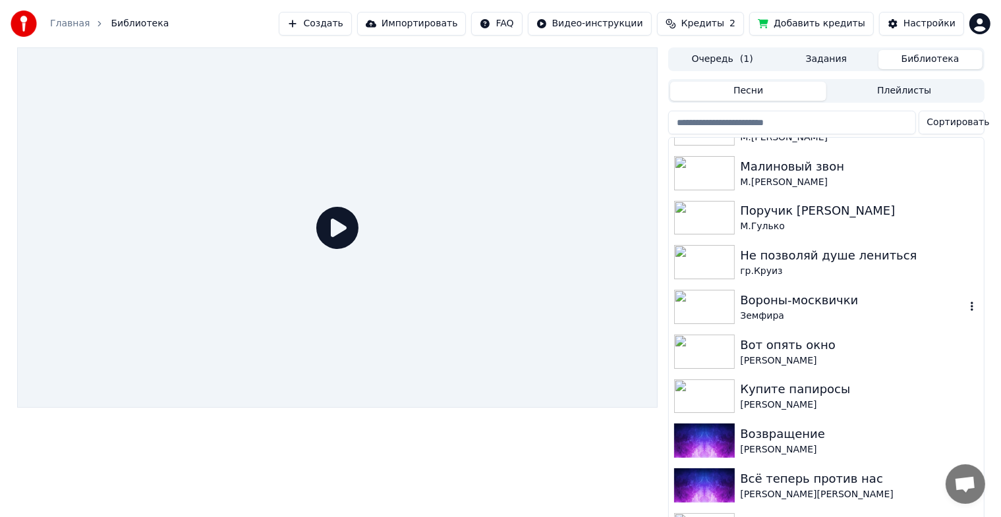
click at [743, 308] on div "Вороны-москвички" at bounding box center [852, 300] width 225 height 18
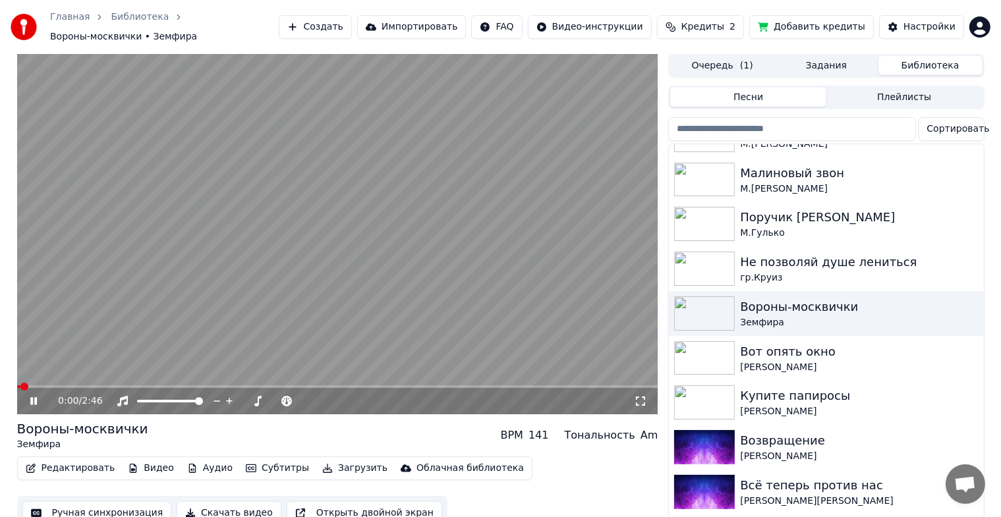
click at [34, 397] on icon at bounding box center [33, 401] width 7 height 8
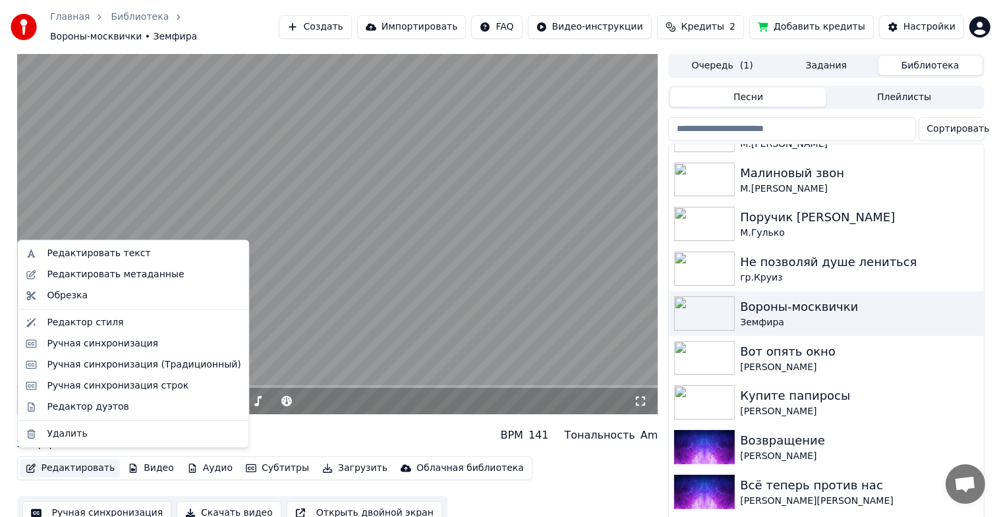
click at [84, 464] on button "Редактировать" at bounding box center [70, 468] width 100 height 18
click at [91, 320] on div "Редактор стиля" at bounding box center [85, 322] width 76 height 13
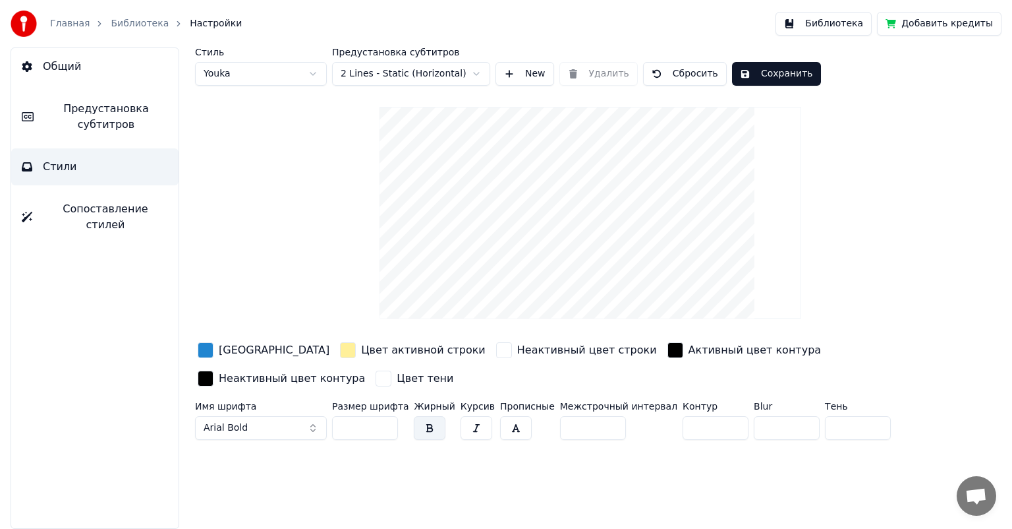
click at [319, 76] on html "Главная Библиотека Настройки Библиотека Добавить кредиты Общий Предустановка су…" at bounding box center [506, 264] width 1012 height 529
click at [313, 76] on html "Главная Библиотека Настройки Библиотека Добавить кредиты Общий Предустановка су…" at bounding box center [506, 264] width 1012 height 529
click at [309, 80] on html "Главная Библиотека Настройки Библиотека Добавить кредиты Общий Предустановка су…" at bounding box center [506, 264] width 1012 height 529
click at [92, 80] on button "Общий" at bounding box center [94, 66] width 167 height 37
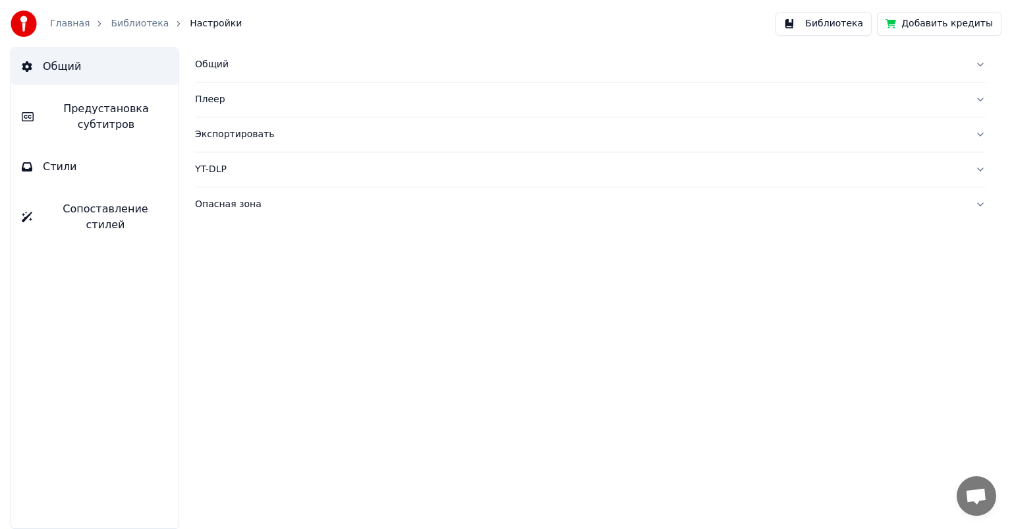
click at [131, 29] on link "Библиотека" at bounding box center [140, 23] width 58 height 13
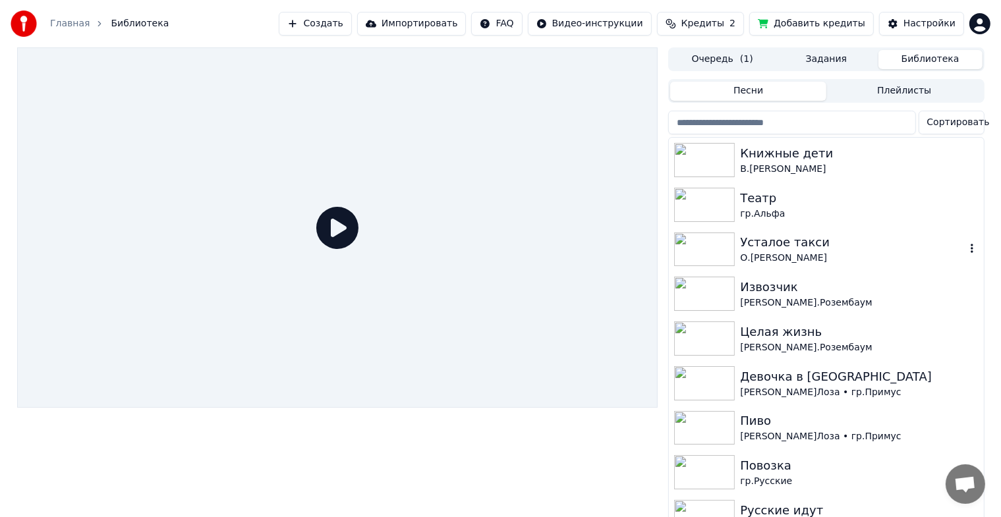
click at [695, 239] on img at bounding box center [704, 250] width 61 height 34
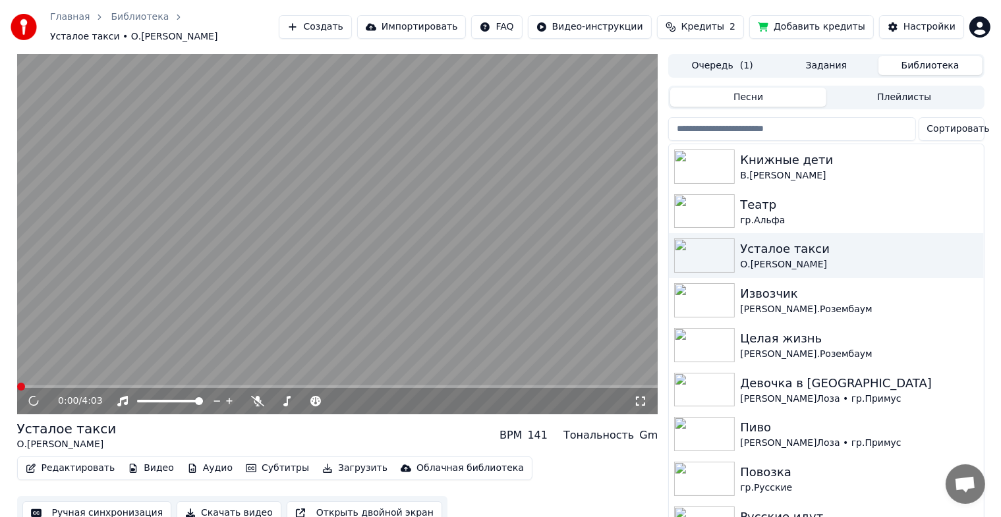
click at [34, 395] on icon at bounding box center [34, 401] width 13 height 13
click at [34, 397] on icon at bounding box center [43, 401] width 31 height 11
click at [717, 154] on img at bounding box center [704, 167] width 61 height 34
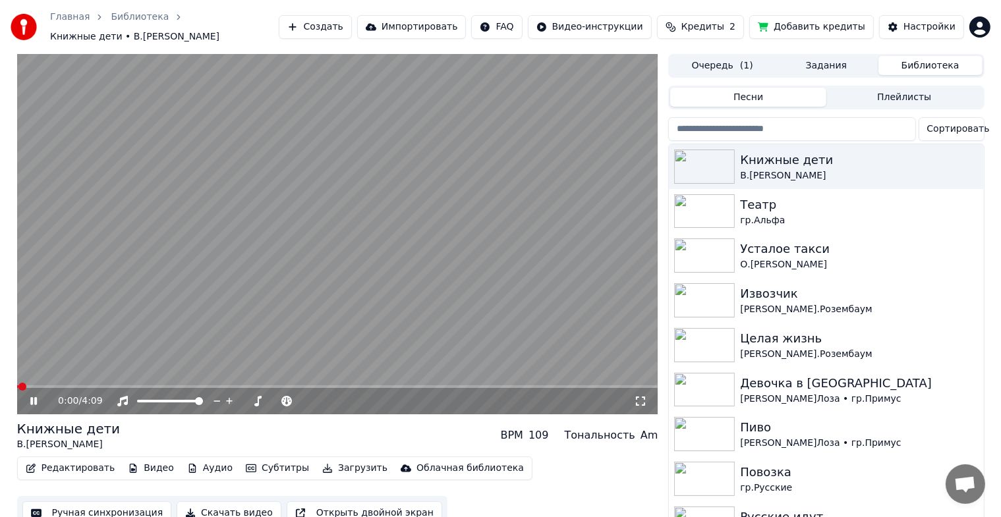
click at [39, 396] on icon at bounding box center [43, 401] width 31 height 11
click at [63, 463] on button "Редактировать" at bounding box center [70, 468] width 100 height 18
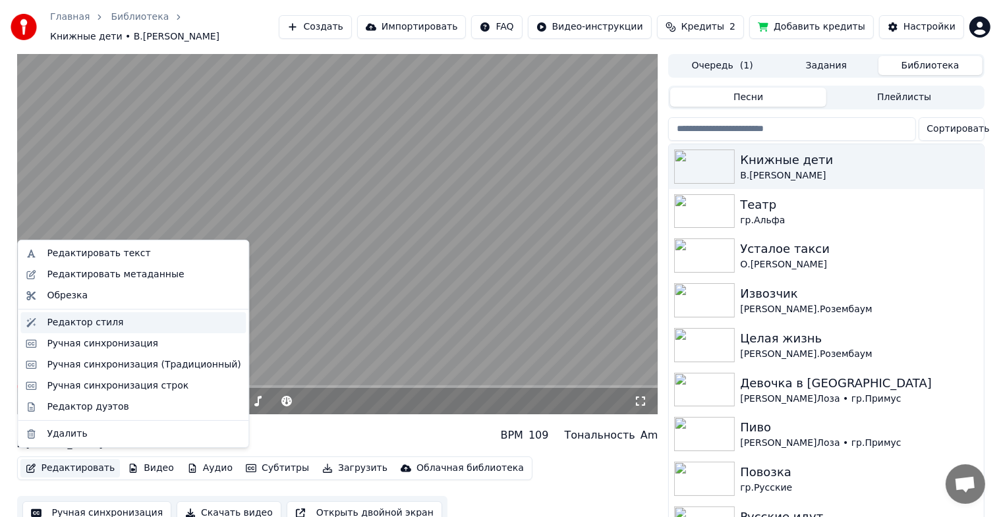
click at [97, 322] on div "Редактор стиля" at bounding box center [85, 322] width 76 height 13
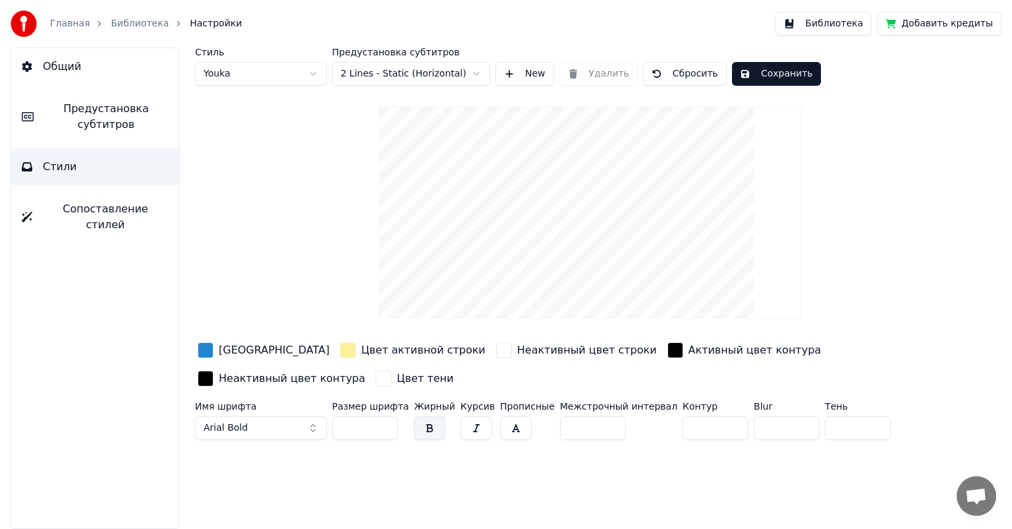
click at [297, 78] on html "Главная Библиотека Настройки Библиотека Добавить кредиты Общий Предустановка су…" at bounding box center [506, 264] width 1012 height 529
click at [316, 71] on html "Главная Библиотека Настройки Библиотека Добавить кредиты Общий Предустановка су…" at bounding box center [506, 264] width 1012 height 529
click at [310, 74] on html "Главная Библиотека Настройки Библиотека Добавить кредиты Общий Предустановка су…" at bounding box center [506, 264] width 1012 height 529
click at [476, 76] on html "Главная Библиотека Настройки Библиотека Добавить кредиты Общий Предустановка су…" at bounding box center [506, 264] width 1012 height 529
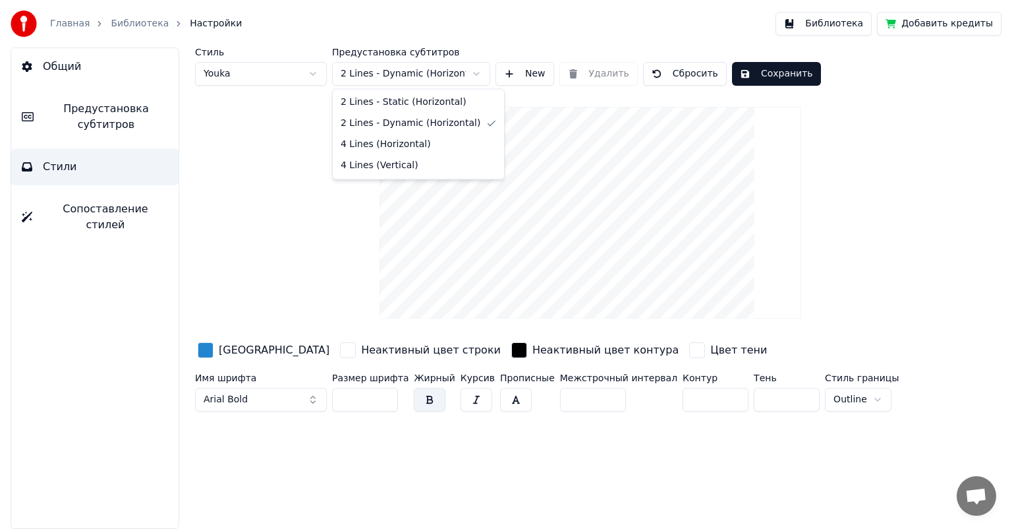
click at [479, 73] on html "Главная Библиотека Настройки Библиотека Добавить кредиты Общий Предустановка су…" at bounding box center [506, 264] width 1012 height 529
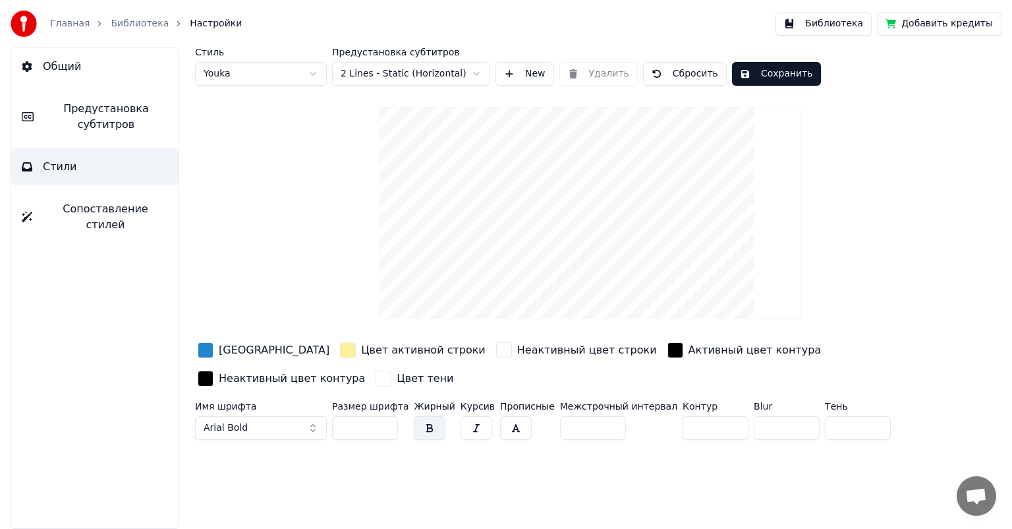
click at [72, 216] on span "Сопоставление стилей" at bounding box center [105, 217] width 125 height 32
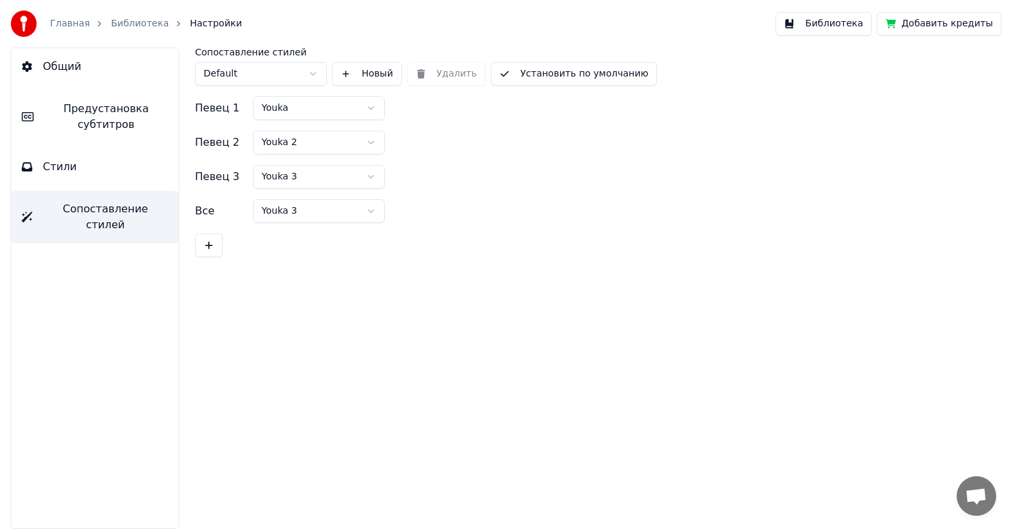
click at [36, 161] on button "Стили" at bounding box center [94, 166] width 167 height 37
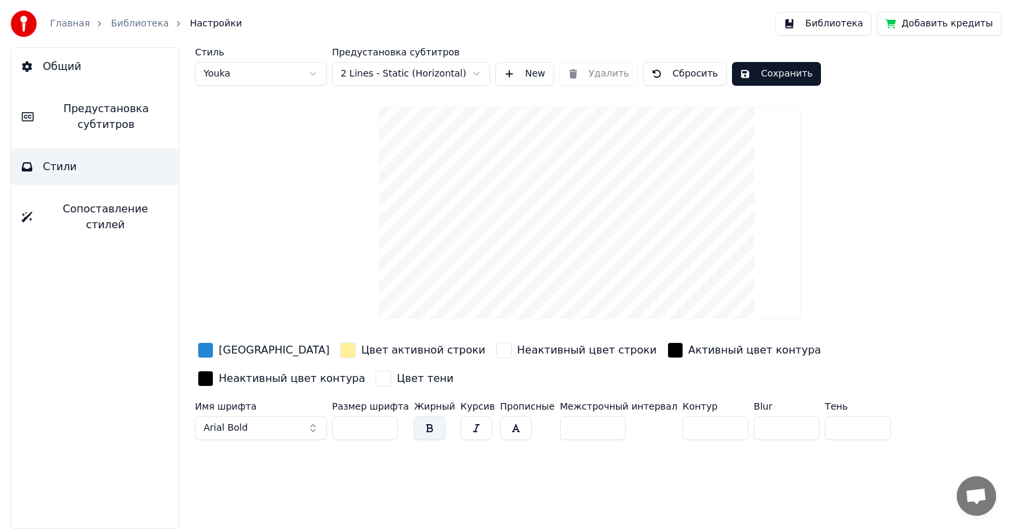
click at [470, 428] on button "button" at bounding box center [477, 428] width 32 height 24
click at [310, 425] on button "Arial Bold" at bounding box center [261, 428] width 132 height 24
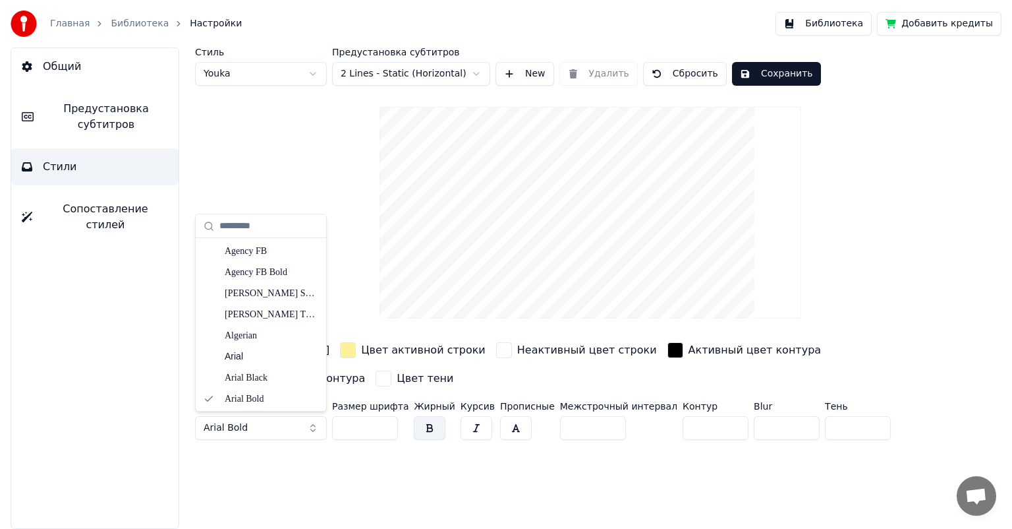
click at [65, 24] on link "Главная" at bounding box center [70, 23] width 40 height 13
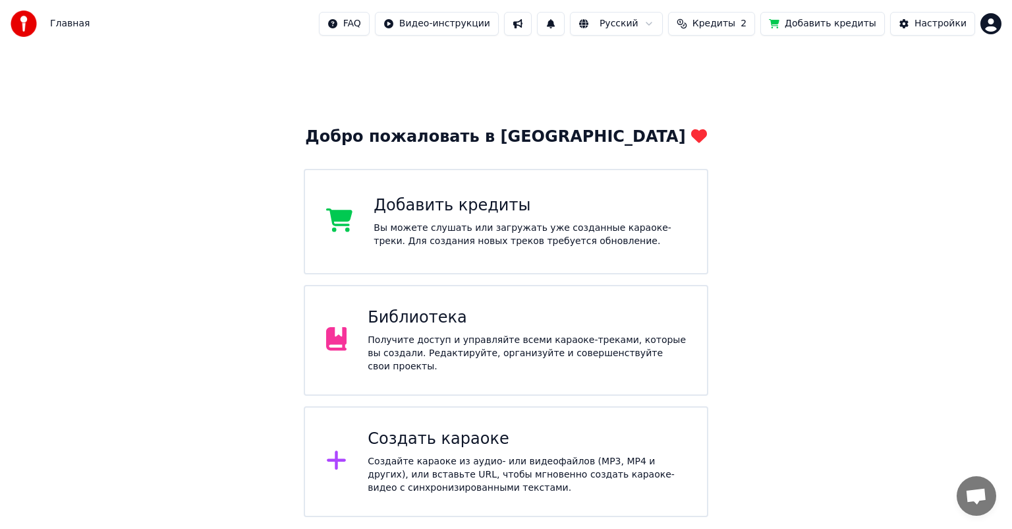
click at [1003, 39] on div "Главная FAQ Видео-инструкции Русский Кредиты 2 Добавить кредиты Настройки" at bounding box center [506, 23] width 1012 height 47
click at [996, 34] on div "FAQ Видео-инструкции Русский Кредиты 2 Добавить кредиты Настройки" at bounding box center [660, 24] width 683 height 24
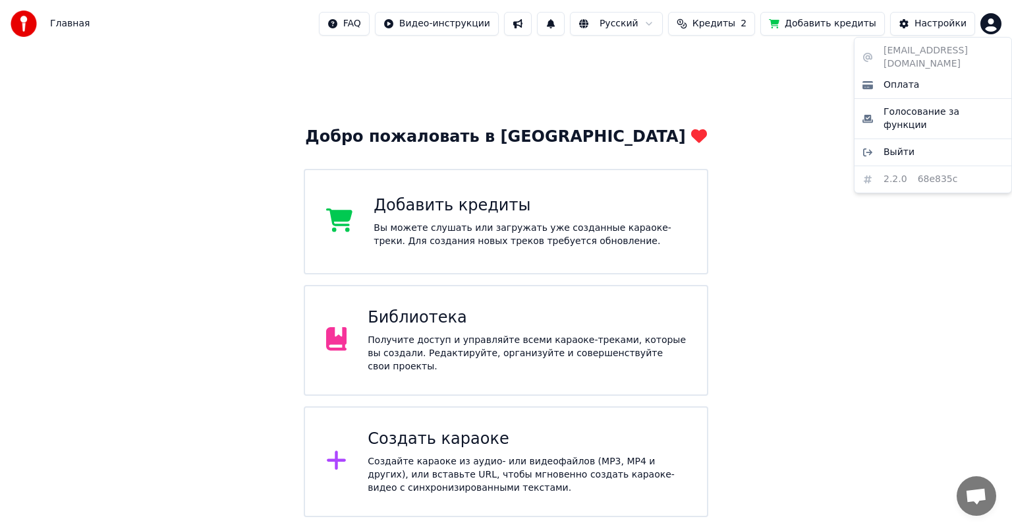
click at [994, 26] on html "Главная FAQ Видео-инструкции Русский Кредиты 2 Добавить кредиты Настройки Добро…" at bounding box center [506, 258] width 1012 height 517
click at [894, 146] on span "Выйти" at bounding box center [899, 152] width 31 height 13
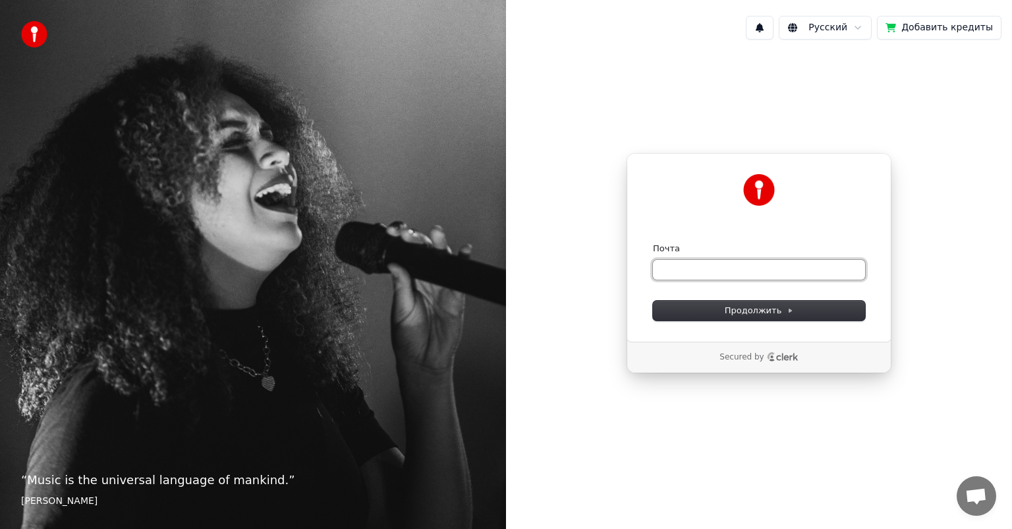
click at [670, 271] on input "Почта" at bounding box center [759, 270] width 212 height 20
click at [664, 311] on button "Продолжить" at bounding box center [759, 311] width 212 height 20
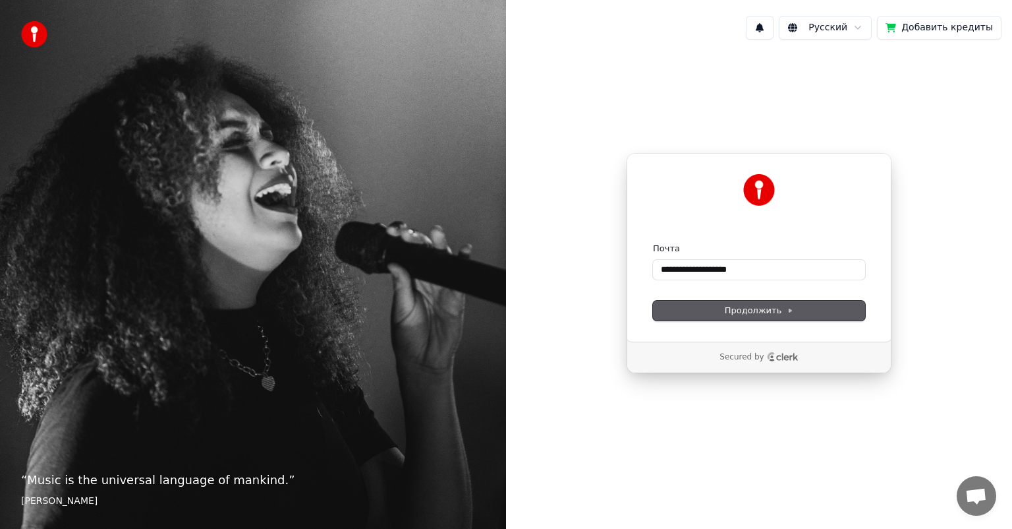
type input "**********"
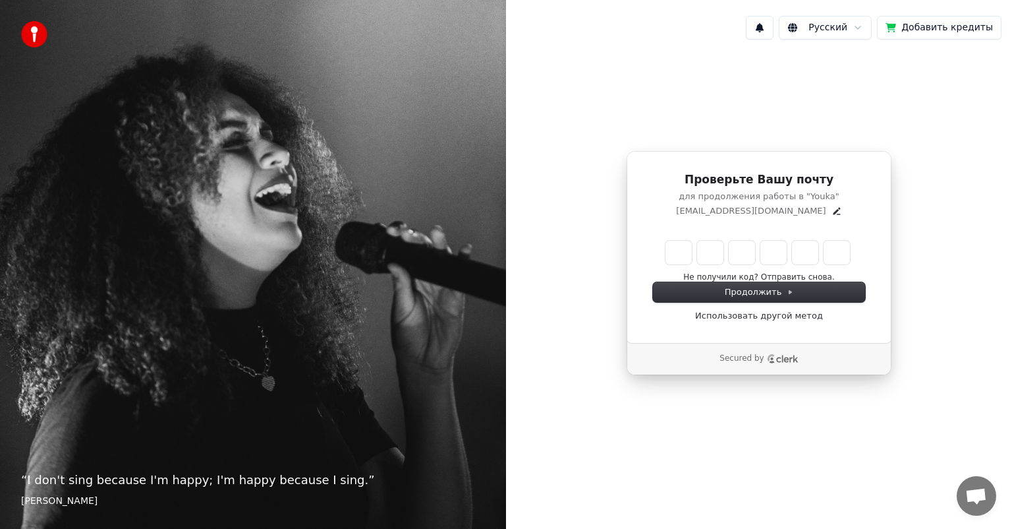
type input "*"
type input "**"
type input "*"
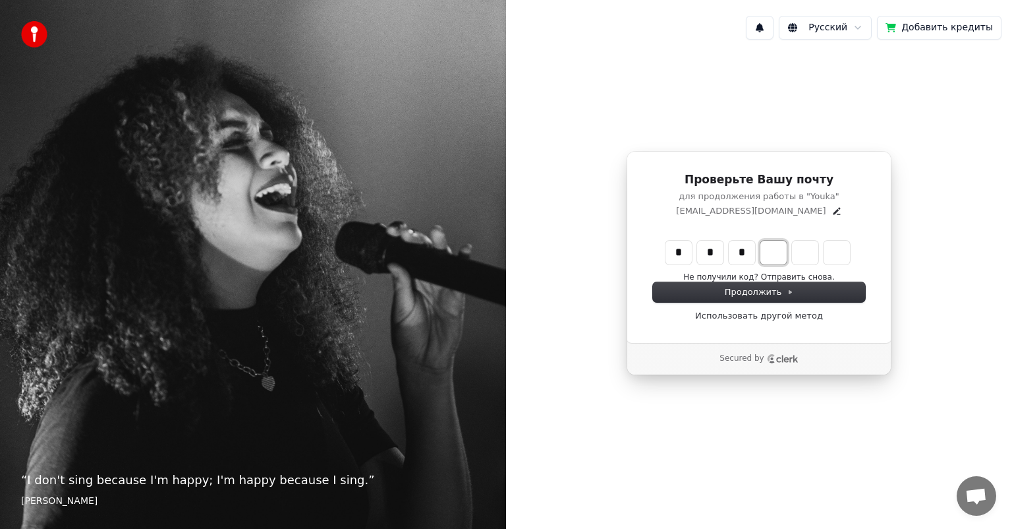
type input "***"
type input "*"
type input "****"
type input "*"
type input "******"
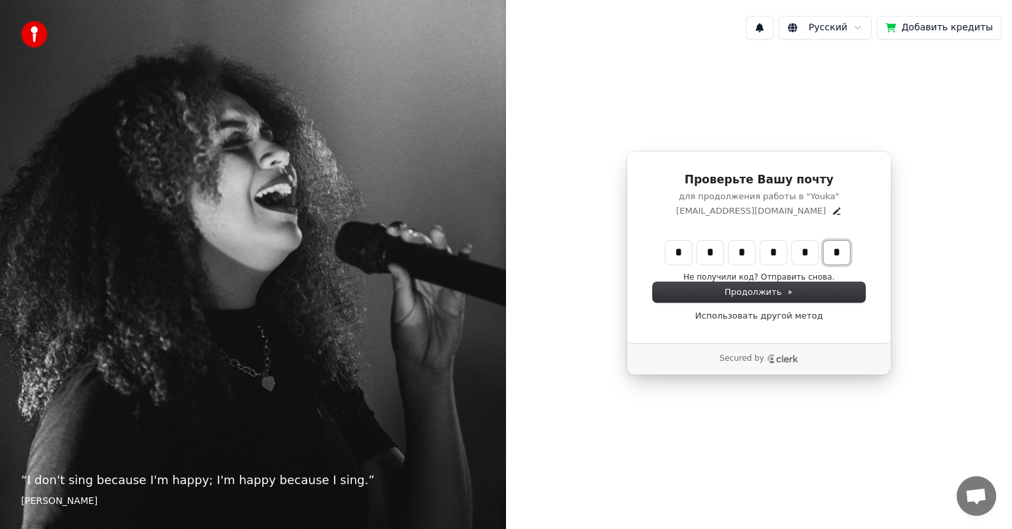
type input "*"
